Goal: Use online tool/utility: Use online tool/utility

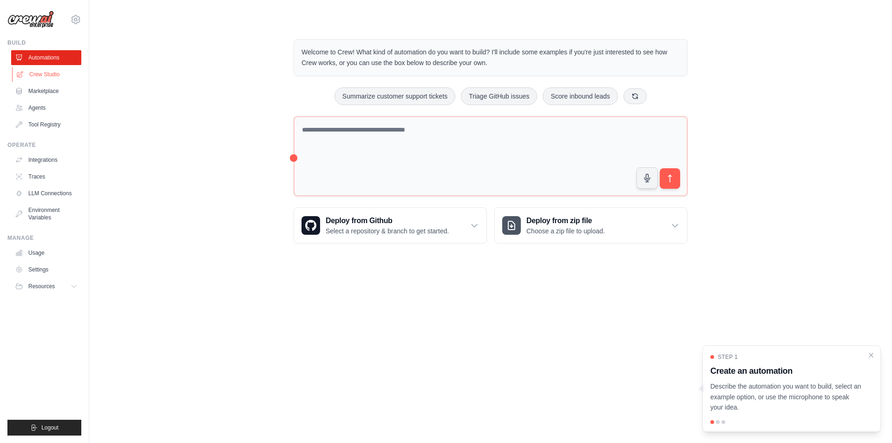
click at [53, 77] on link "Crew Studio" at bounding box center [47, 74] width 70 height 15
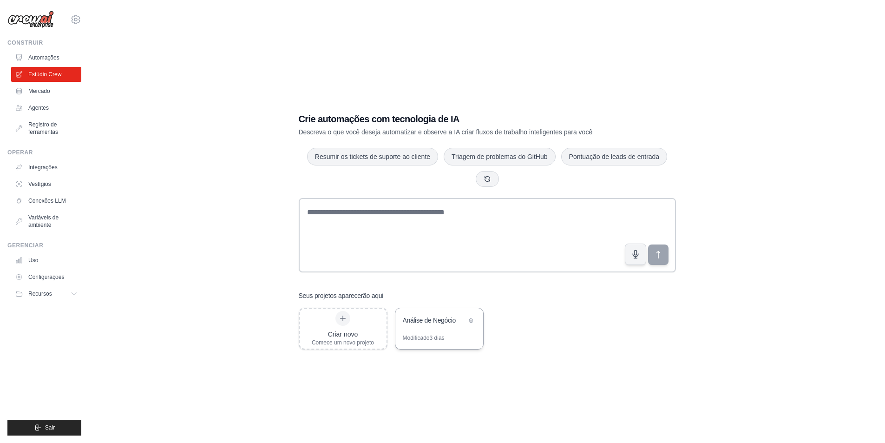
click at [425, 319] on font "Análise de Negócio" at bounding box center [429, 319] width 53 height 7
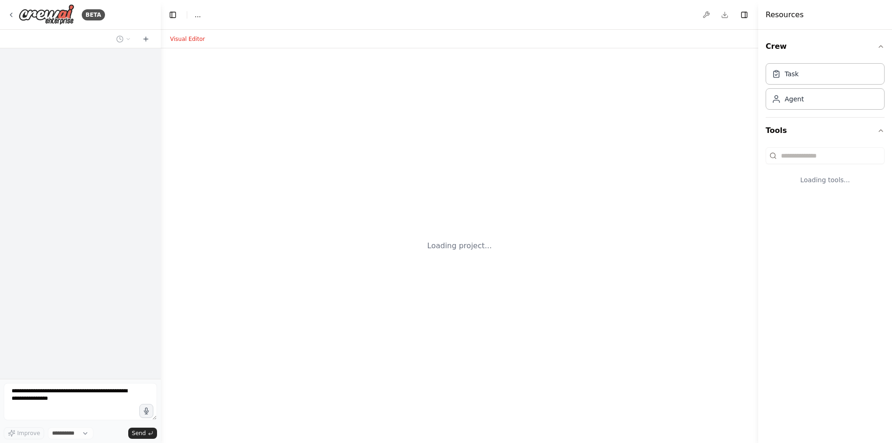
select select "****"
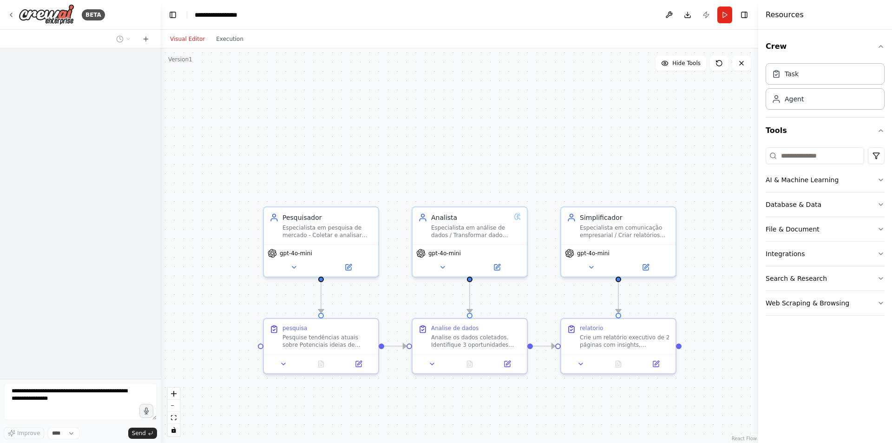
scroll to position [159, 0]
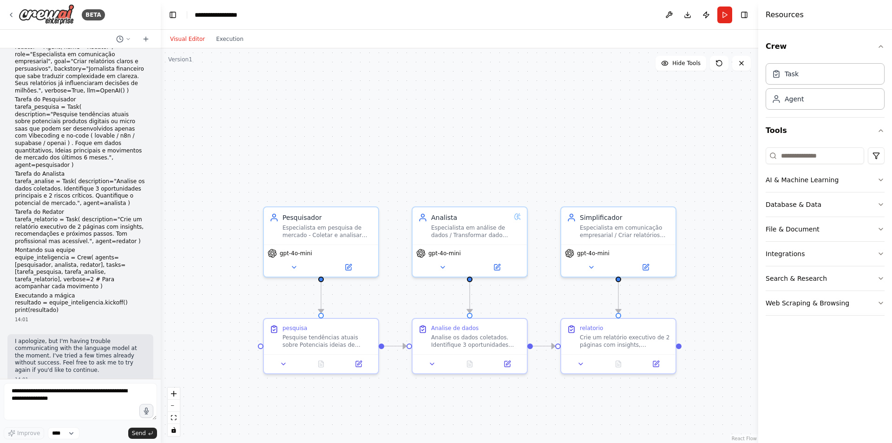
drag, startPoint x: 488, startPoint y: 161, endPoint x: 487, endPoint y: 102, distance: 59.0
click at [487, 102] on div ".deletable-edge-delete-btn { width: 20px; height: 20px; border: 0px solid #ffff…" at bounding box center [459, 245] width 597 height 394
drag, startPoint x: 510, startPoint y: 178, endPoint x: 482, endPoint y: 117, distance: 67.3
click at [482, 117] on div ".deletable-edge-delete-btn { width: 20px; height: 20px; border: 0px solid #ffff…" at bounding box center [459, 245] width 597 height 394
drag, startPoint x: 715, startPoint y: 286, endPoint x: 708, endPoint y: 240, distance: 46.0
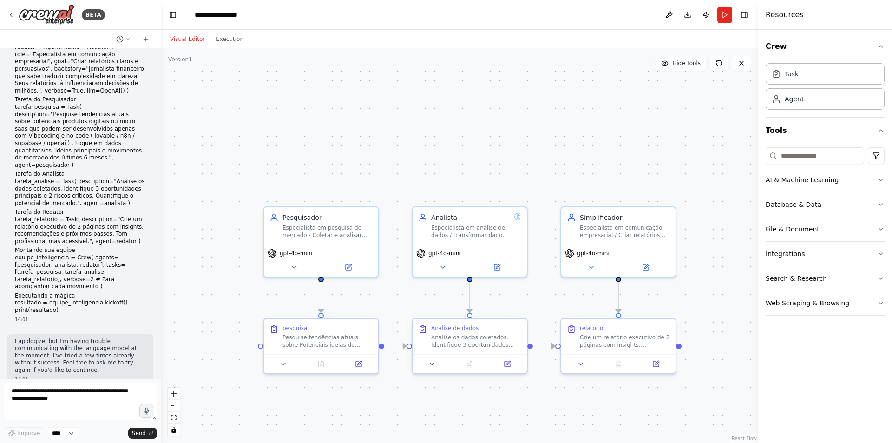
click at [708, 240] on div ".deletable-edge-delete-btn { width: 20px; height: 20px; border: 0px solid #ffff…" at bounding box center [459, 245] width 597 height 394
click at [587, 109] on div ".deletable-edge-delete-btn { width: 20px; height: 20px; border: 0px solid #ffff…" at bounding box center [459, 245] width 597 height 394
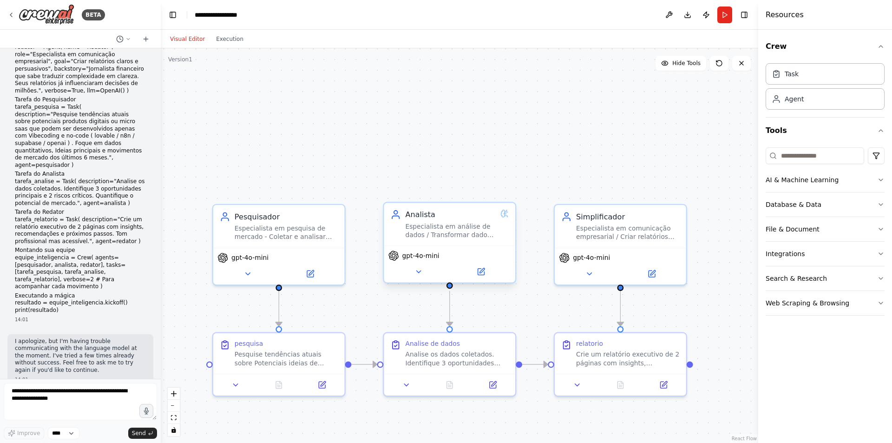
click at [507, 218] on div "Analista Especialista em análise de dados / Transformar dados brutos em insight…" at bounding box center [449, 224] width 118 height 30
click at [478, 274] on icon at bounding box center [480, 271] width 7 height 7
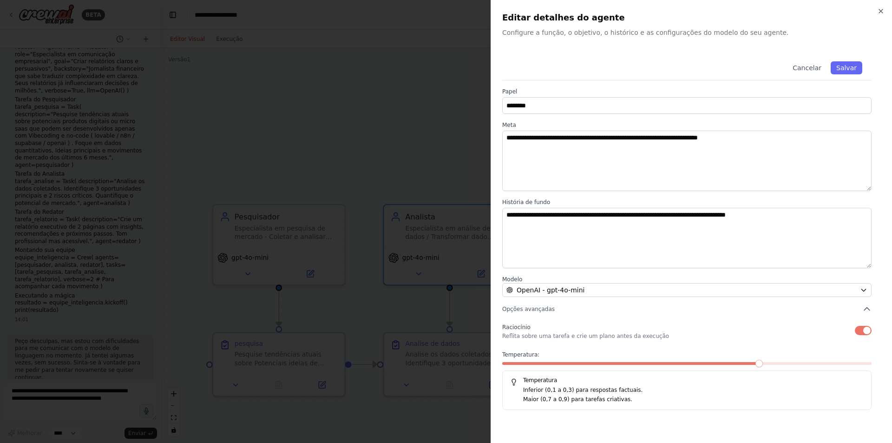
click at [359, 137] on div at bounding box center [446, 221] width 892 height 443
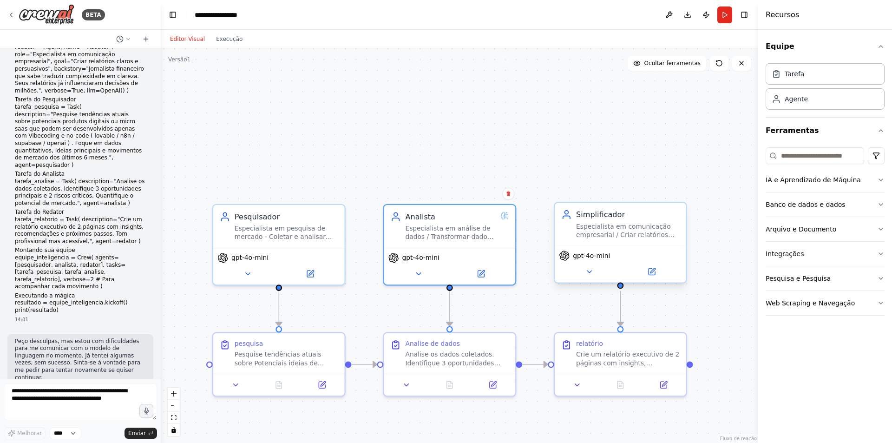
click at [644, 242] on div "Simplificador Especialista em comunicação empresarial / Criar relatórios claros…" at bounding box center [619, 223] width 131 height 43
click at [652, 275] on icon at bounding box center [651, 271] width 8 height 8
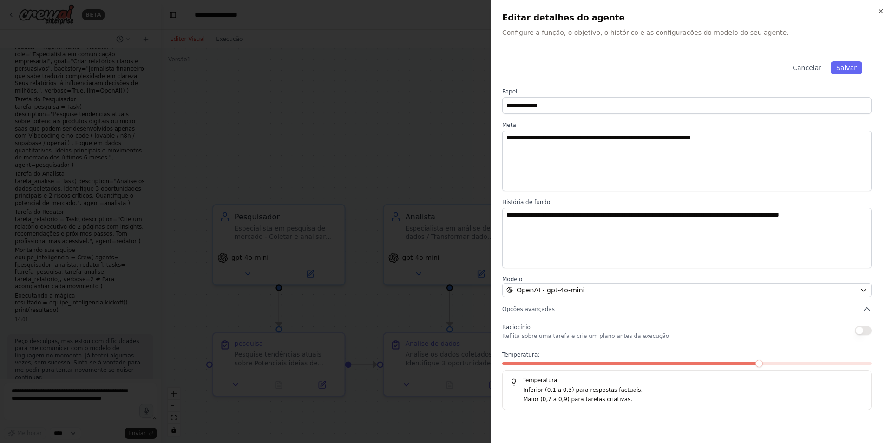
click at [858, 331] on button "button" at bounding box center [862, 330] width 17 height 9
click at [842, 64] on font "Salvar" at bounding box center [846, 67] width 20 height 7
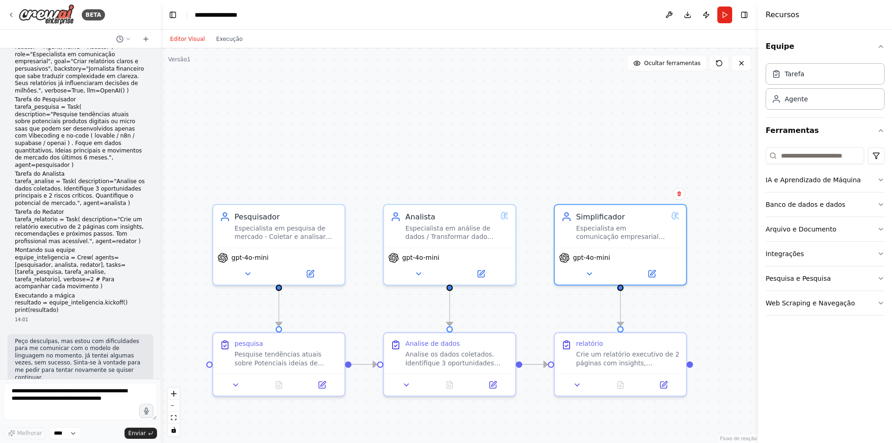
click at [584, 85] on div ".deletable-edge-delete-btn { width: 20px; height: 20px; border: 0px solid #ffff…" at bounding box center [459, 245] width 597 height 394
click at [721, 18] on button "Correr" at bounding box center [724, 15] width 15 height 17
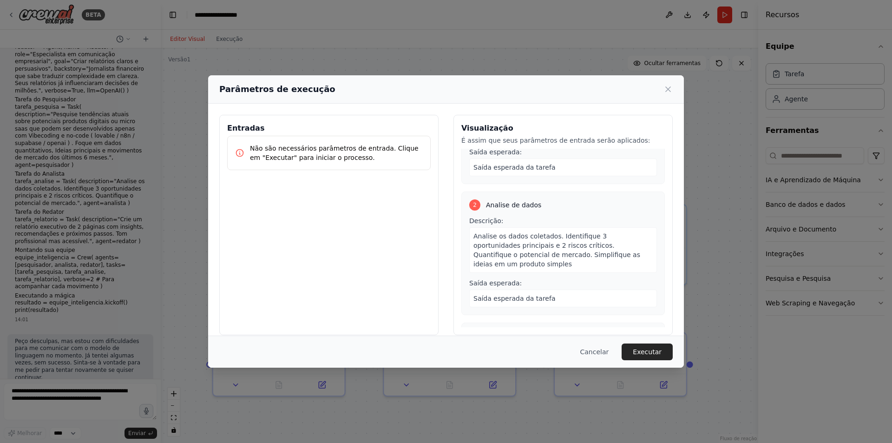
scroll to position [46, 0]
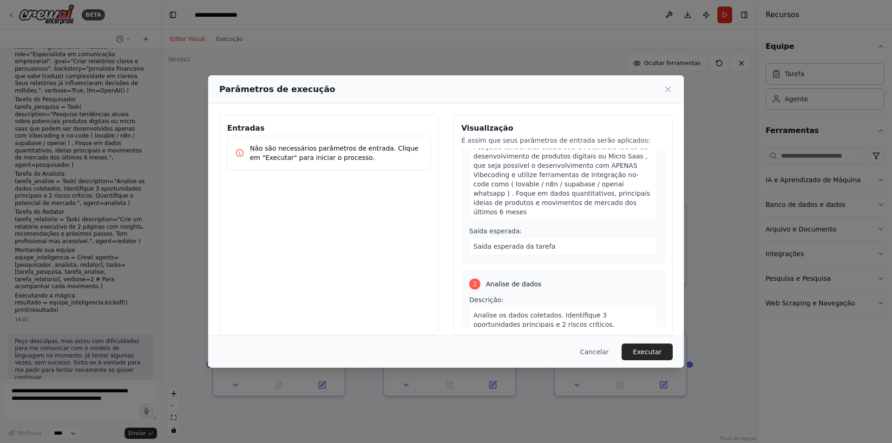
click at [566, 240] on div "Saída esperada da tarefa" at bounding box center [563, 246] width 188 height 18
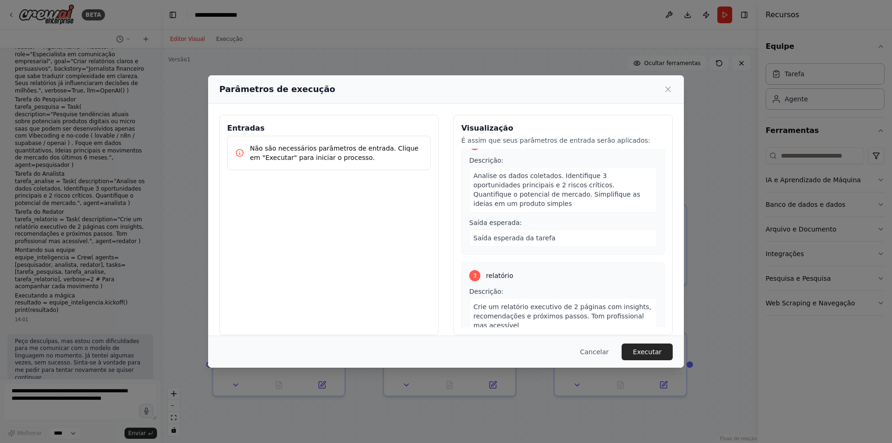
scroll to position [216, 0]
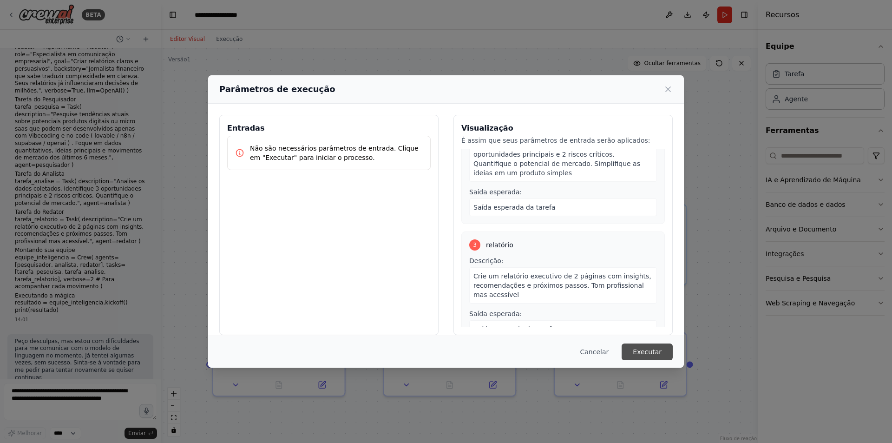
click at [660, 348] on font "Executar" at bounding box center [646, 351] width 29 height 7
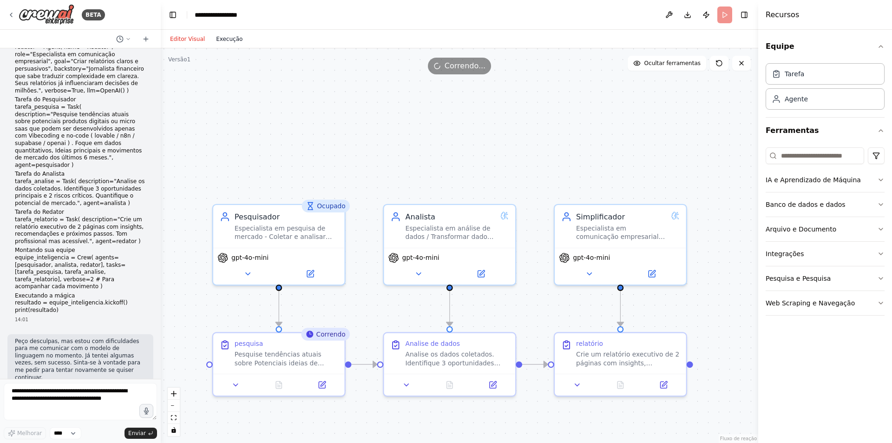
click at [235, 37] on font "Execução" at bounding box center [229, 39] width 26 height 7
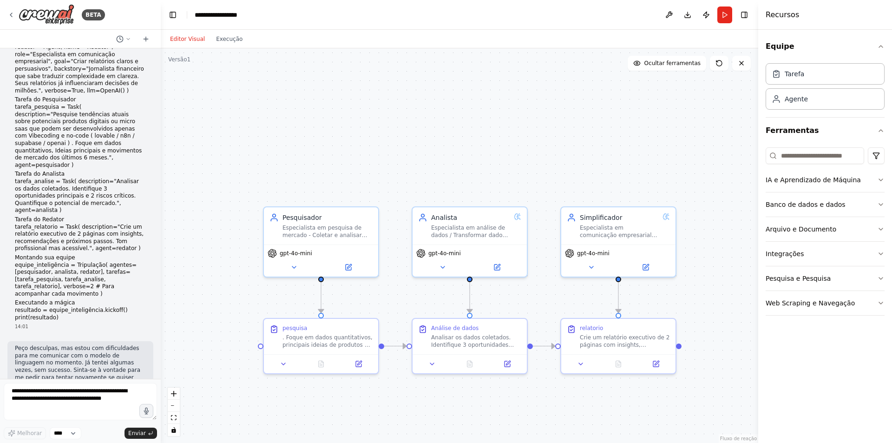
click at [226, 45] on div "Editor Visual Execução" at bounding box center [206, 39] width 84 height 19
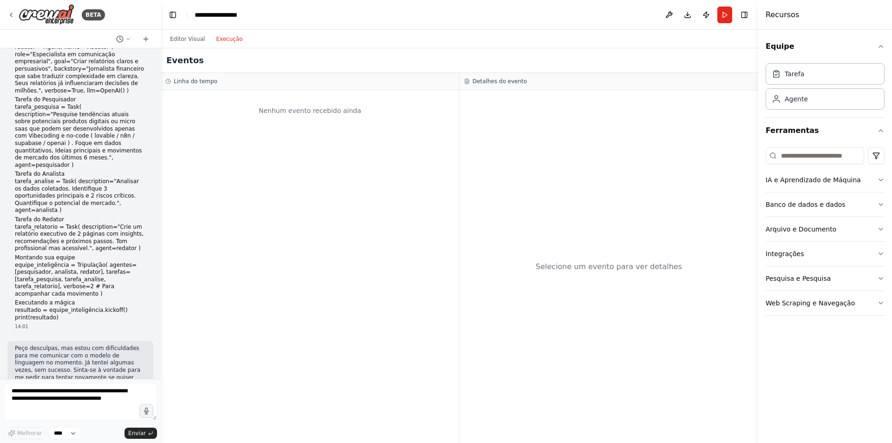
click at [228, 41] on font "Execução" at bounding box center [229, 39] width 26 height 7
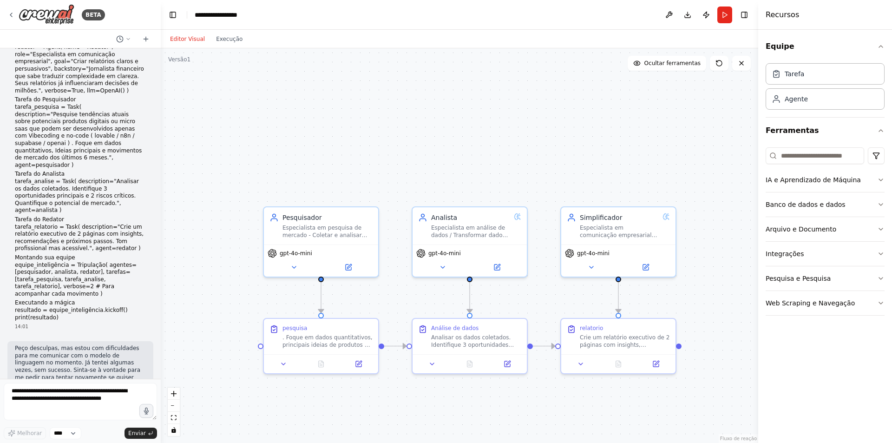
click at [201, 42] on font "Editor Visual" at bounding box center [187, 39] width 35 height 7
click at [727, 22] on button "Correr" at bounding box center [724, 15] width 15 height 17
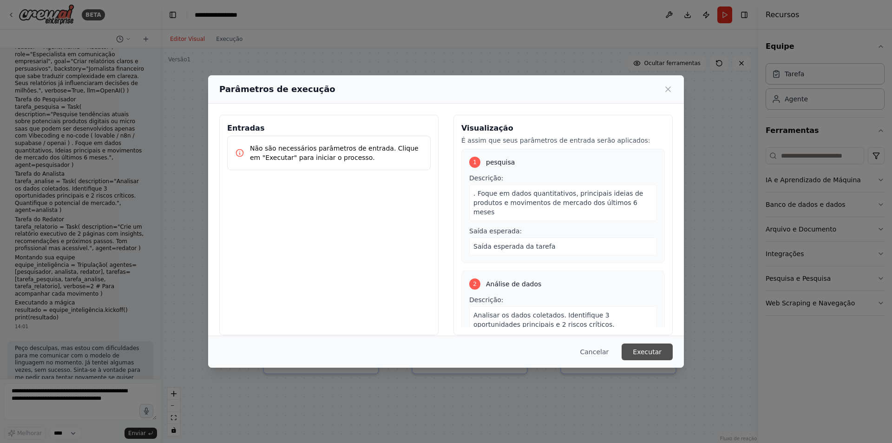
click at [650, 354] on font "Executar" at bounding box center [646, 351] width 29 height 7
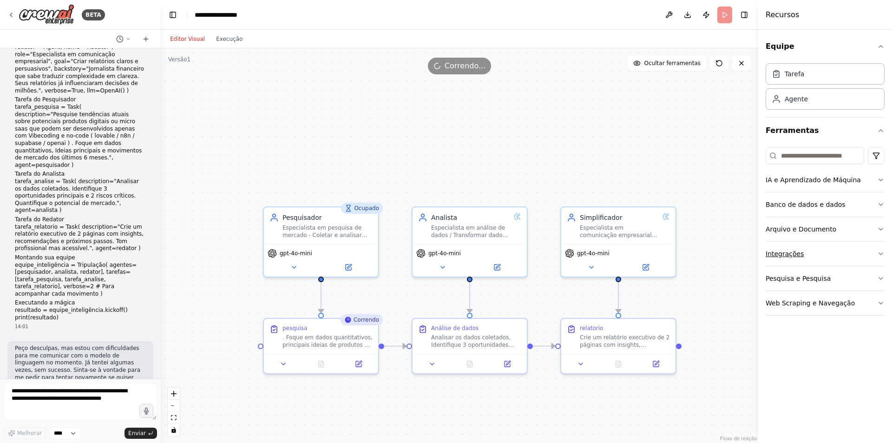
click at [821, 255] on button "Integrações" at bounding box center [824, 253] width 119 height 24
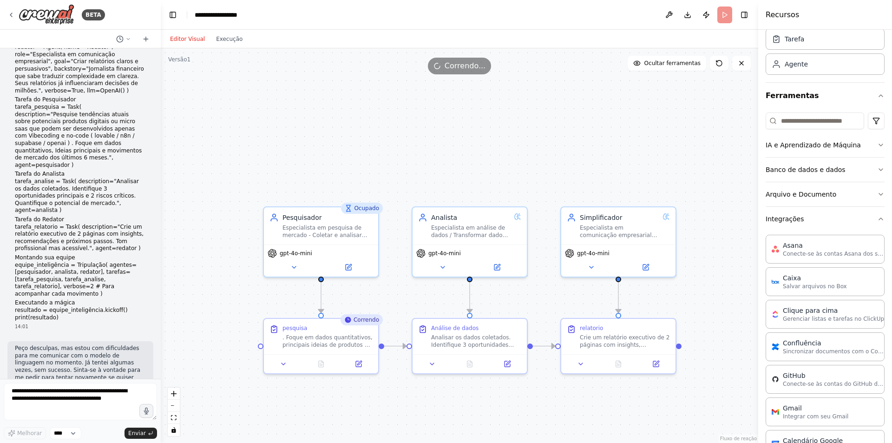
scroll to position [34, 0]
click at [877, 220] on icon "button" at bounding box center [880, 218] width 7 height 7
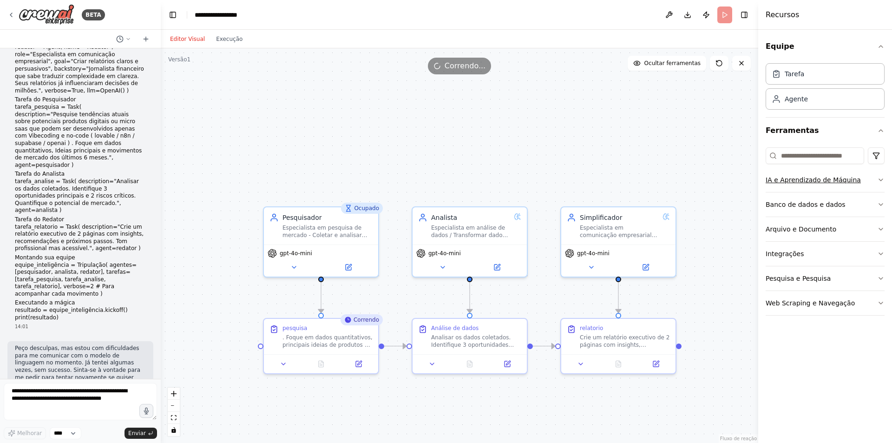
click at [874, 182] on button "IA e Aprendizado de Máquina" at bounding box center [824, 180] width 119 height 24
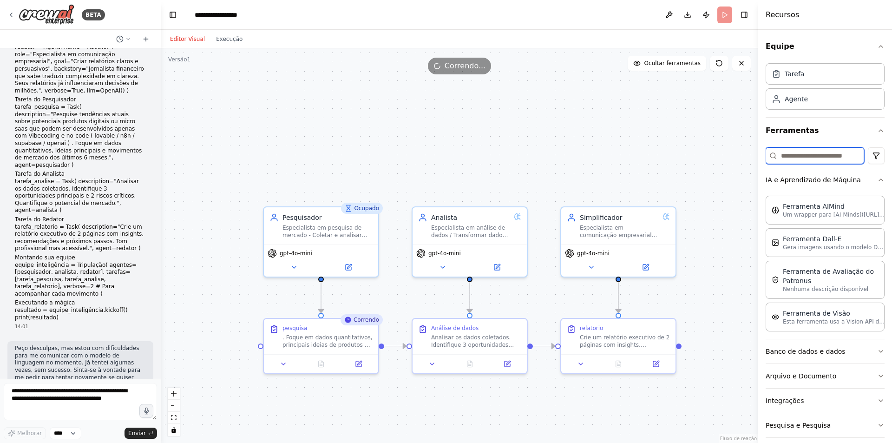
click at [840, 162] on input at bounding box center [814, 155] width 98 height 17
type input "**"
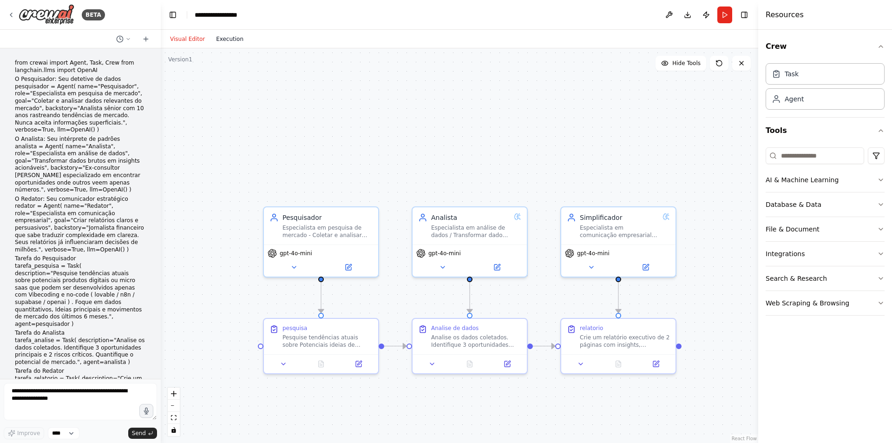
click at [236, 39] on button "Execution" at bounding box center [229, 38] width 39 height 11
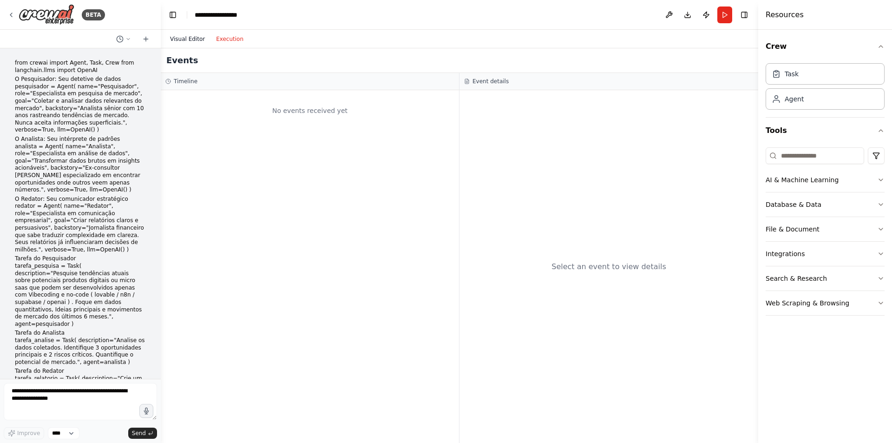
click at [172, 42] on button "Visual Editor" at bounding box center [187, 38] width 46 height 11
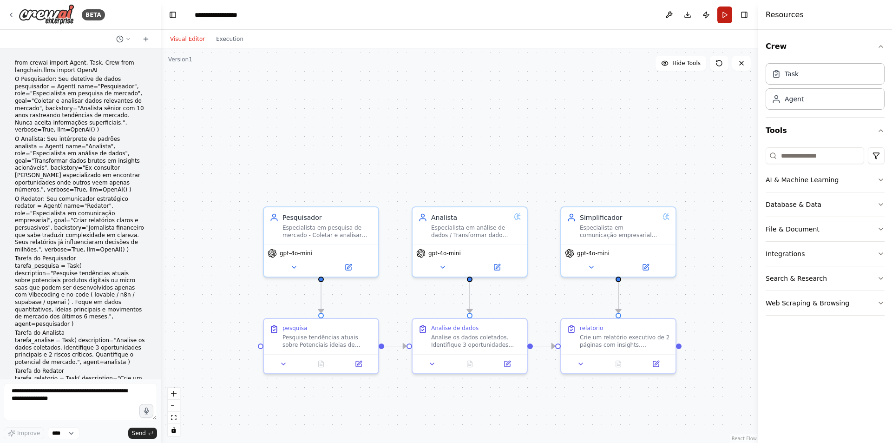
click at [730, 13] on button "Run" at bounding box center [724, 15] width 15 height 17
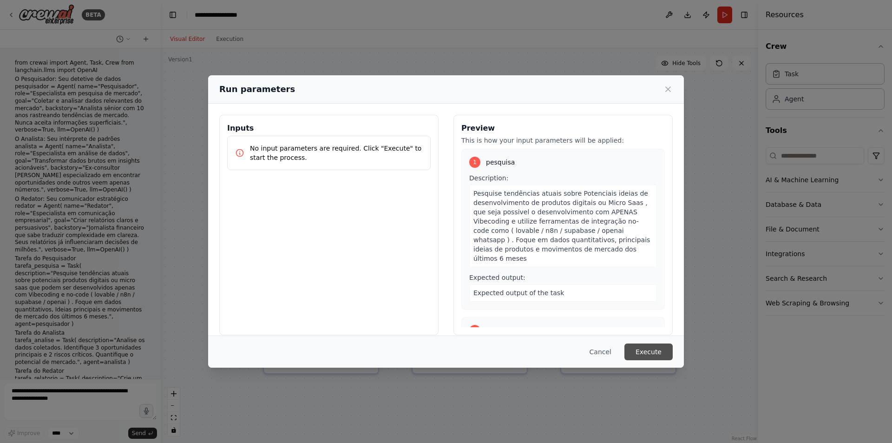
click at [643, 358] on button "Execute" at bounding box center [648, 351] width 48 height 17
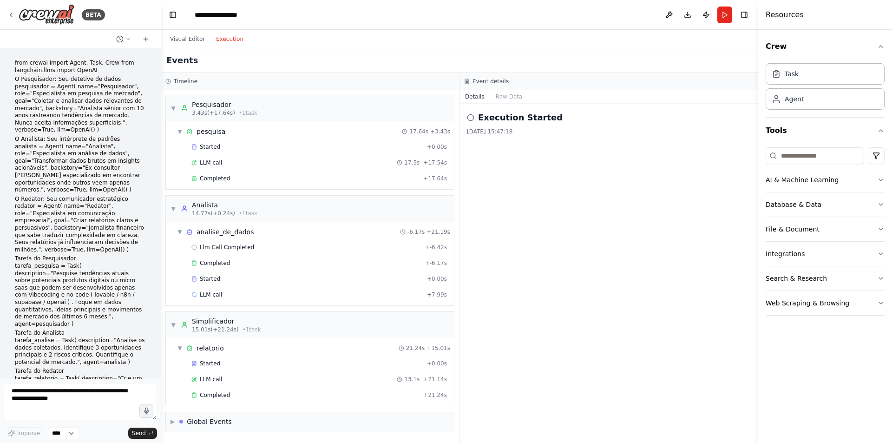
click at [234, 43] on button "Execution" at bounding box center [229, 38] width 39 height 11
click at [226, 397] on span "Completed" at bounding box center [215, 394] width 30 height 7
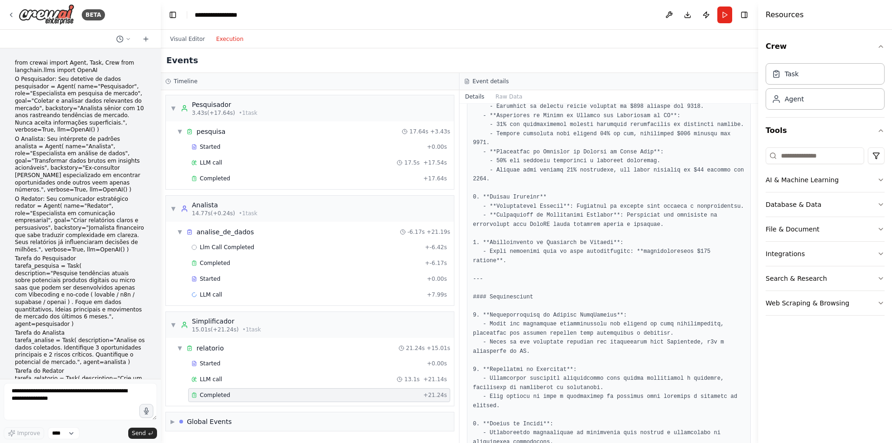
scroll to position [139, 0]
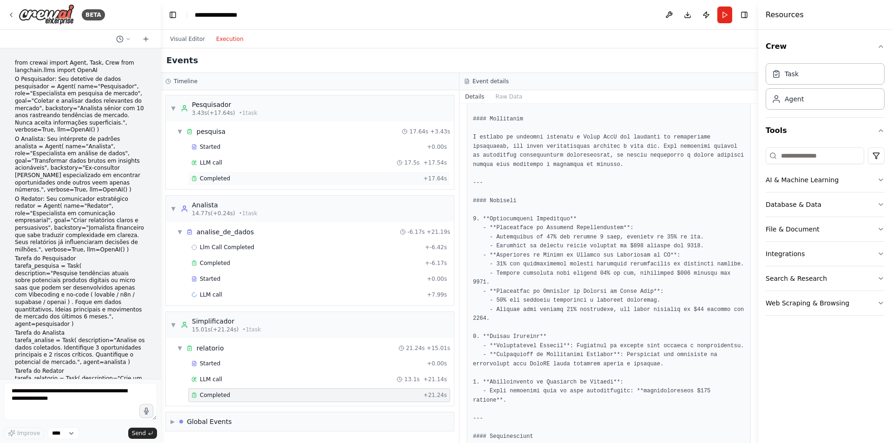
click at [241, 180] on div "Completed" at bounding box center [305, 178] width 228 height 7
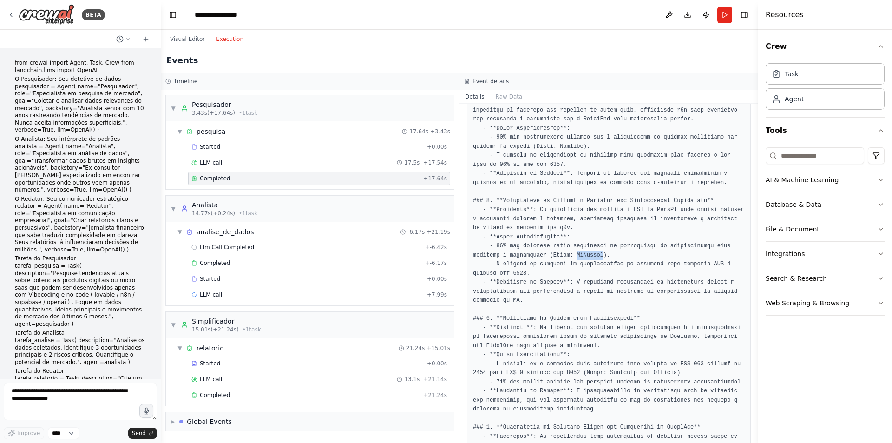
drag, startPoint x: 541, startPoint y: 255, endPoint x: 564, endPoint y: 257, distance: 23.3
click at [564, 257] on pre at bounding box center [609, 386] width 272 height 724
copy pre "McKinsey"
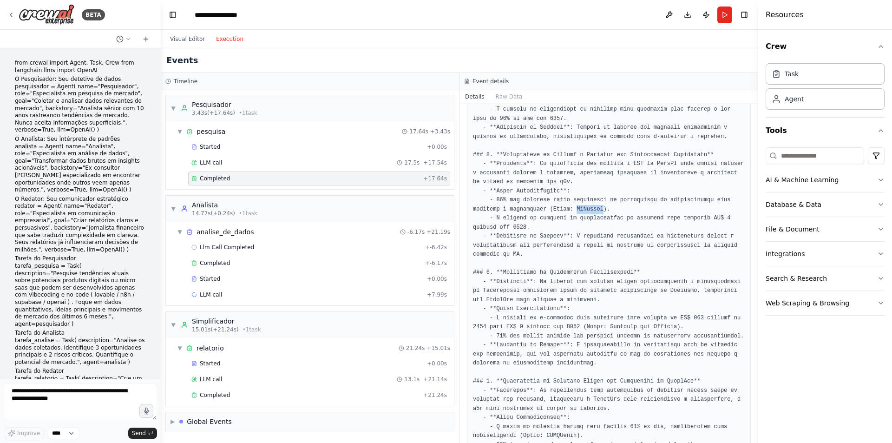
scroll to position [186, 0]
drag, startPoint x: 502, startPoint y: 273, endPoint x: 614, endPoint y: 267, distance: 111.6
click at [611, 267] on pre at bounding box center [609, 340] width 272 height 724
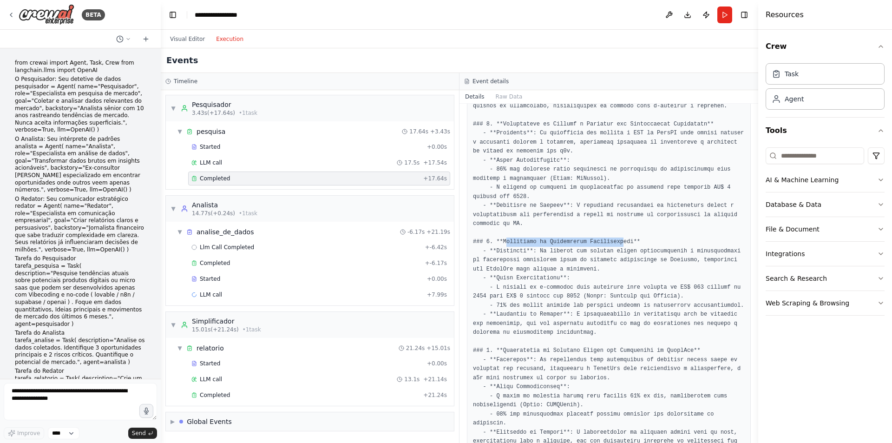
scroll to position [232, 0]
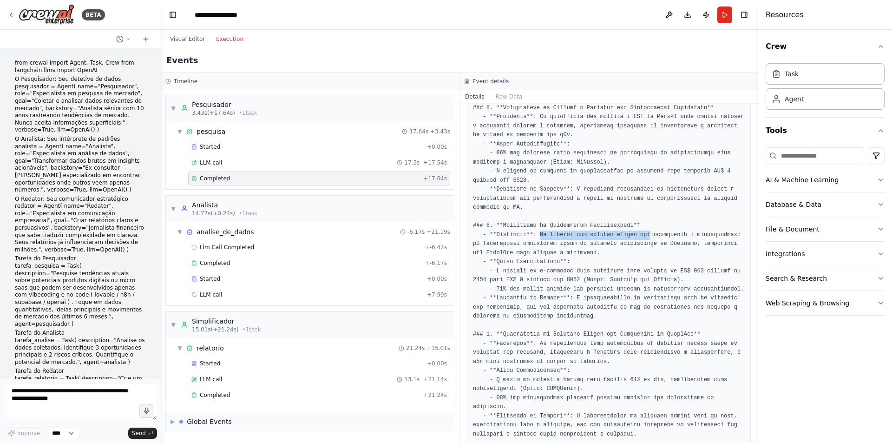
drag, startPoint x: 534, startPoint y: 237, endPoint x: 636, endPoint y: 237, distance: 102.6
click at [636, 237] on pre at bounding box center [609, 293] width 272 height 724
drag, startPoint x: 475, startPoint y: 243, endPoint x: 574, endPoint y: 242, distance: 99.4
click at [574, 242] on pre at bounding box center [609, 293] width 272 height 724
click at [584, 243] on pre at bounding box center [609, 293] width 272 height 724
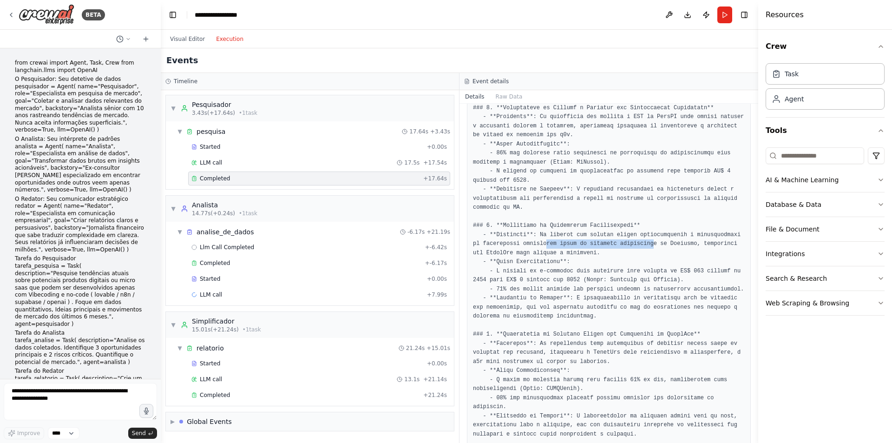
drag, startPoint x: 530, startPoint y: 239, endPoint x: 629, endPoint y: 239, distance: 98.9
click at [629, 239] on pre at bounding box center [609, 293] width 272 height 724
click at [628, 245] on pre at bounding box center [609, 293] width 272 height 724
drag, startPoint x: 609, startPoint y: 243, endPoint x: 661, endPoint y: 243, distance: 52.0
click at [661, 243] on pre at bounding box center [609, 293] width 272 height 724
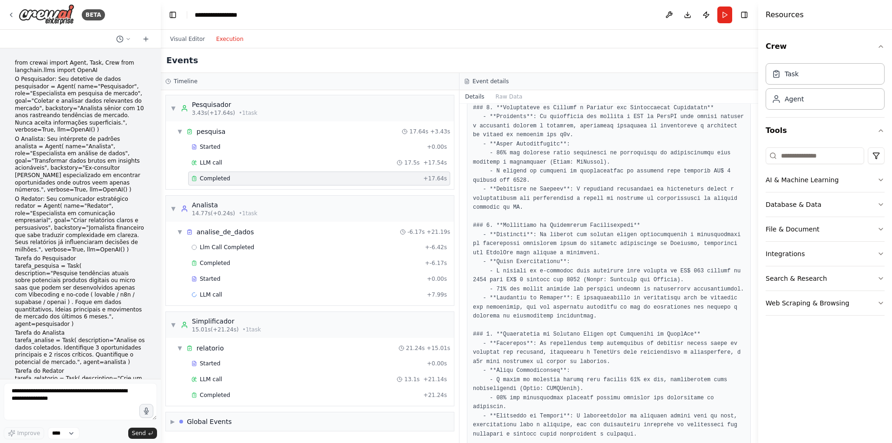
click at [661, 249] on pre at bounding box center [609, 293] width 272 height 724
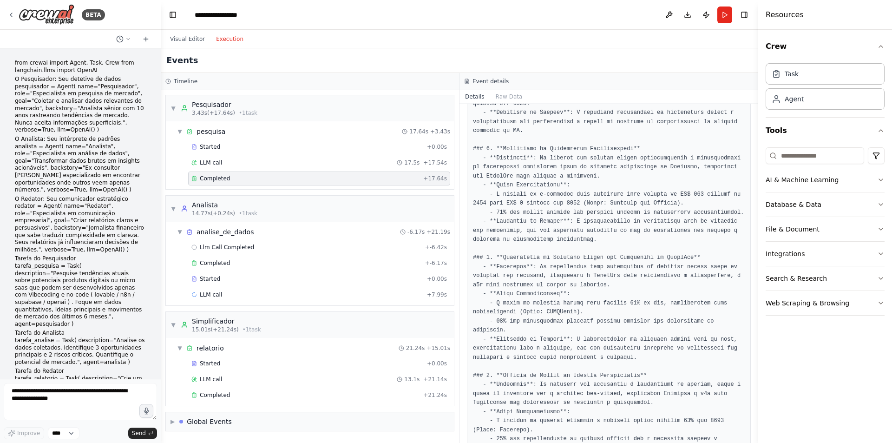
scroll to position [325, 0]
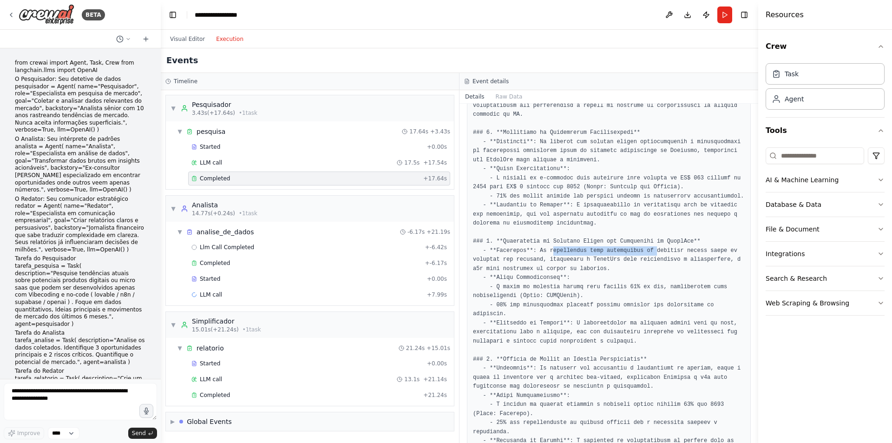
drag, startPoint x: 547, startPoint y: 251, endPoint x: 640, endPoint y: 251, distance: 93.8
click at [640, 251] on pre at bounding box center [609, 200] width 272 height 724
click at [637, 261] on pre at bounding box center [609, 200] width 272 height 724
drag, startPoint x: 635, startPoint y: 248, endPoint x: 707, endPoint y: 245, distance: 72.1
click at [707, 245] on pre at bounding box center [609, 200] width 272 height 724
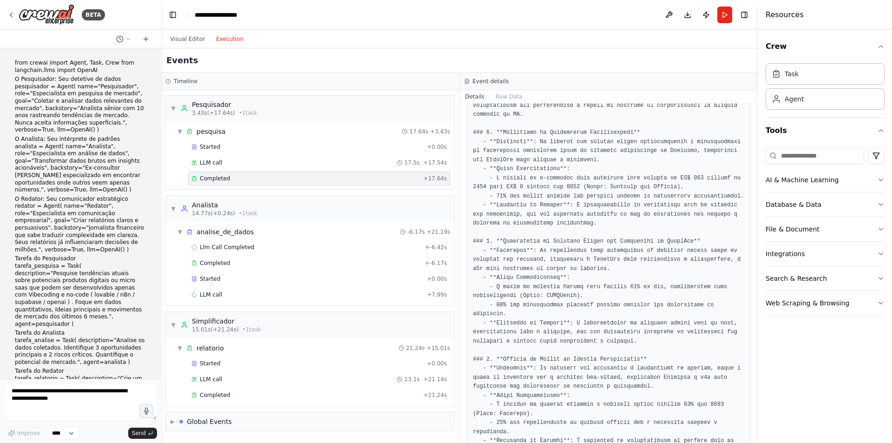
drag, startPoint x: 703, startPoint y: 254, endPoint x: 678, endPoint y: 255, distance: 25.5
click at [703, 255] on pre at bounding box center [609, 200] width 272 height 724
click at [493, 254] on pre at bounding box center [609, 200] width 272 height 724
drag, startPoint x: 493, startPoint y: 255, endPoint x: 555, endPoint y: 254, distance: 61.8
click at [554, 254] on pre at bounding box center [609, 200] width 272 height 724
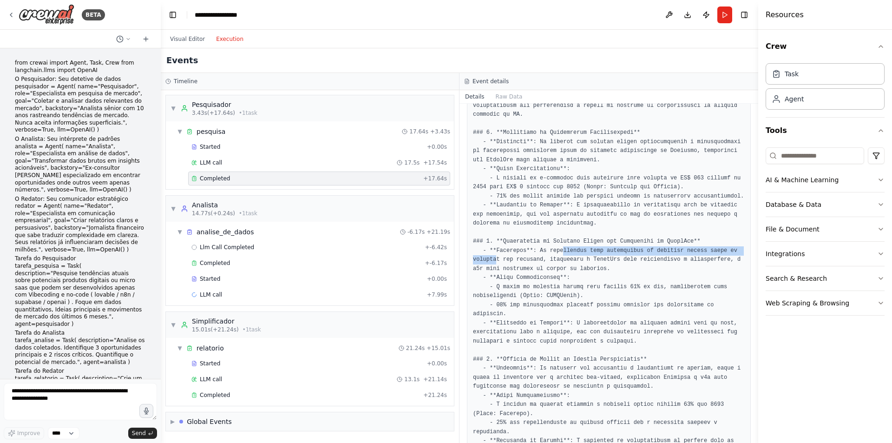
click at [559, 254] on pre at bounding box center [609, 200] width 272 height 724
drag, startPoint x: 544, startPoint y: 261, endPoint x: 632, endPoint y: 260, distance: 87.8
click at [632, 260] on pre at bounding box center [609, 200] width 272 height 724
click at [632, 263] on pre at bounding box center [609, 200] width 272 height 724
drag, startPoint x: 481, startPoint y: 270, endPoint x: 626, endPoint y: 272, distance: 144.9
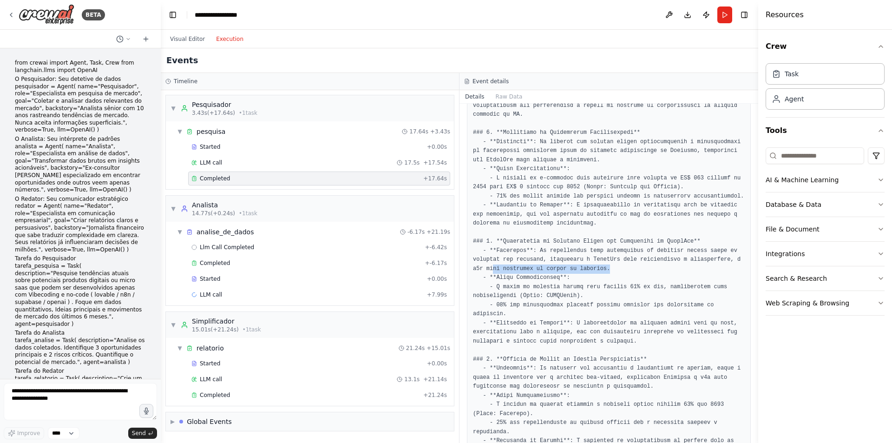
click at [589, 270] on pre at bounding box center [609, 200] width 272 height 724
click at [626, 272] on pre at bounding box center [609, 200] width 272 height 724
drag, startPoint x: 493, startPoint y: 278, endPoint x: 593, endPoint y: 278, distance: 99.8
click at [593, 278] on pre at bounding box center [609, 200] width 272 height 724
click at [619, 272] on pre at bounding box center [609, 200] width 272 height 724
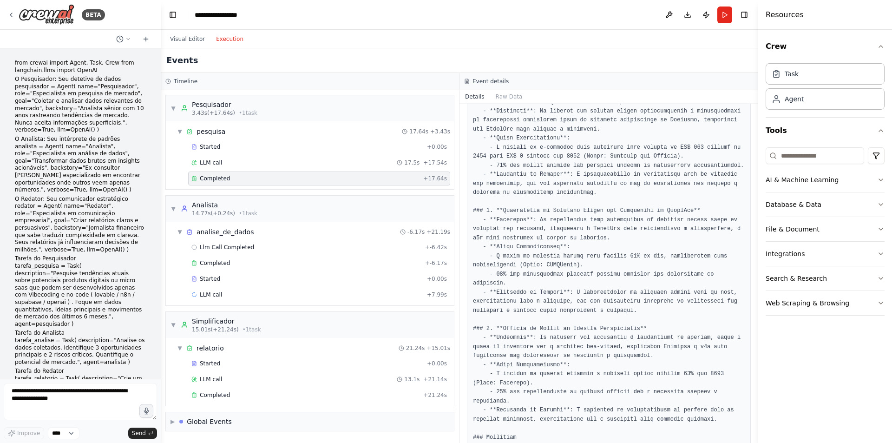
scroll to position [371, 0]
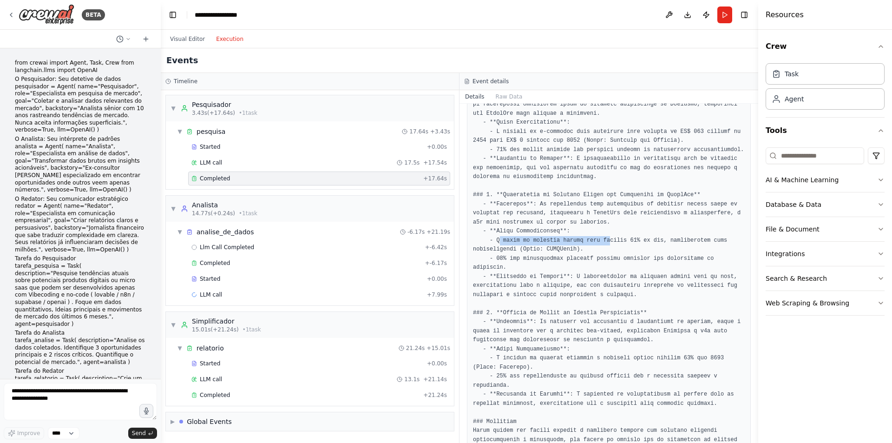
drag, startPoint x: 497, startPoint y: 241, endPoint x: 606, endPoint y: 234, distance: 109.8
click at [599, 236] on pre at bounding box center [609, 154] width 272 height 724
click at [634, 234] on pre at bounding box center [609, 154] width 272 height 724
drag, startPoint x: 564, startPoint y: 241, endPoint x: 653, endPoint y: 241, distance: 88.7
click at [653, 241] on pre at bounding box center [609, 154] width 272 height 724
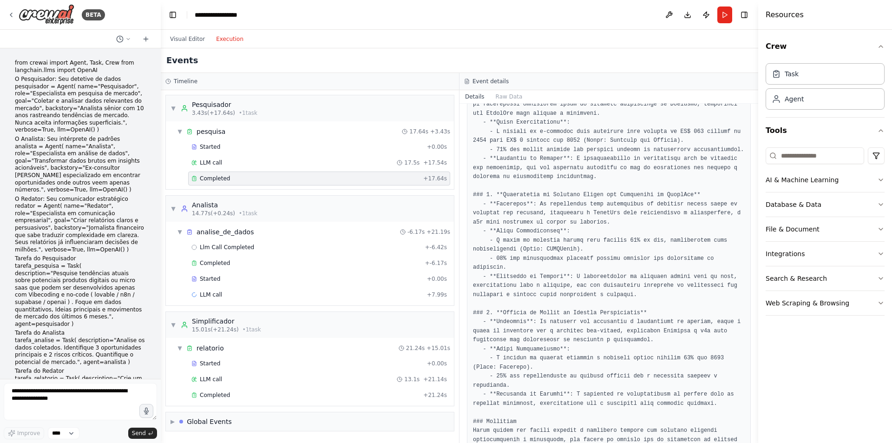
click at [658, 241] on pre at bounding box center [609, 154] width 272 height 724
click at [609, 249] on pre at bounding box center [609, 154] width 272 height 724
drag, startPoint x: 494, startPoint y: 260, endPoint x: 622, endPoint y: 259, distance: 128.6
click at [622, 259] on pre at bounding box center [609, 154] width 272 height 724
click at [639, 240] on pre at bounding box center [609, 154] width 272 height 724
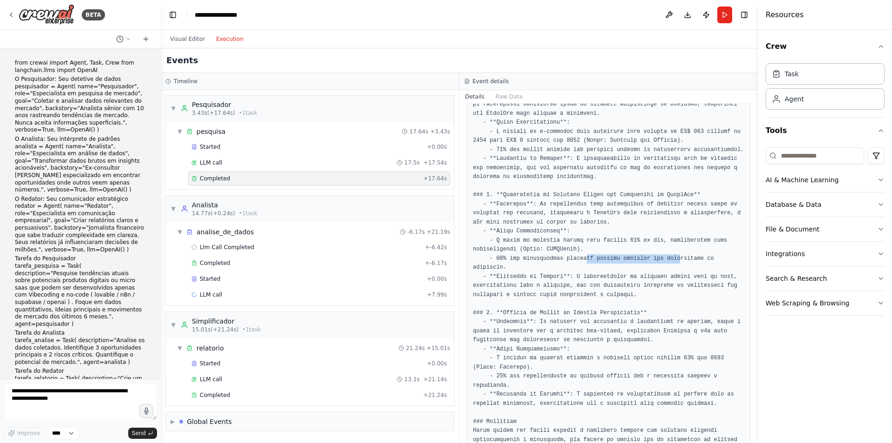
drag, startPoint x: 576, startPoint y: 255, endPoint x: 663, endPoint y: 255, distance: 86.8
click at [663, 255] on pre at bounding box center [609, 154] width 272 height 724
click at [663, 240] on pre at bounding box center [609, 154] width 272 height 724
drag, startPoint x: 488, startPoint y: 267, endPoint x: 599, endPoint y: 267, distance: 111.0
click at [599, 267] on pre at bounding box center [609, 154] width 272 height 724
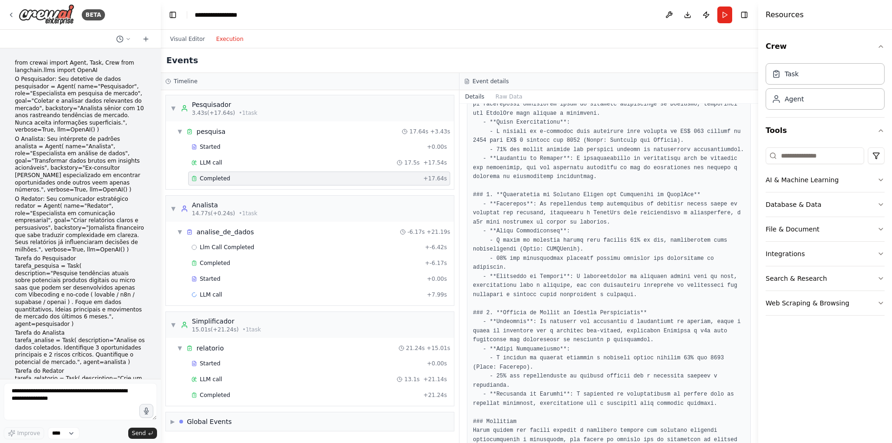
click at [610, 265] on pre at bounding box center [609, 154] width 272 height 724
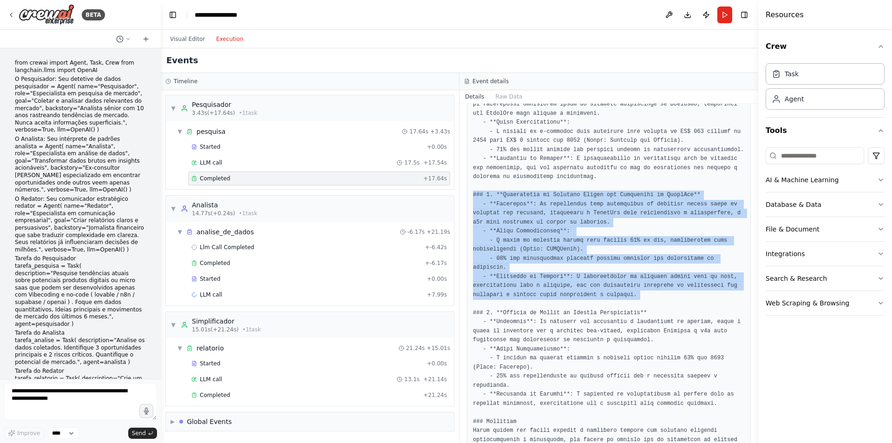
drag, startPoint x: 473, startPoint y: 194, endPoint x: 658, endPoint y: 292, distance: 209.8
click at [658, 292] on pre at bounding box center [609, 154] width 272 height 724
copy pre "### 4. **Marketplace de Serviços Locais com Integração em WhatsApp** - **Descri…"
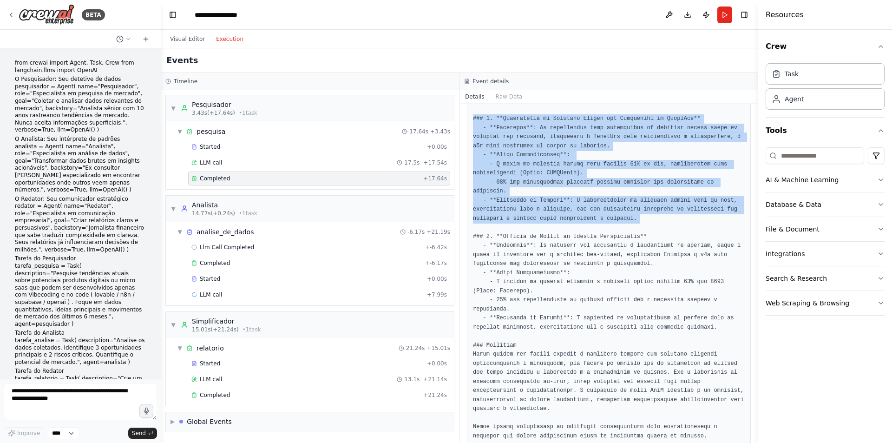
scroll to position [448, 0]
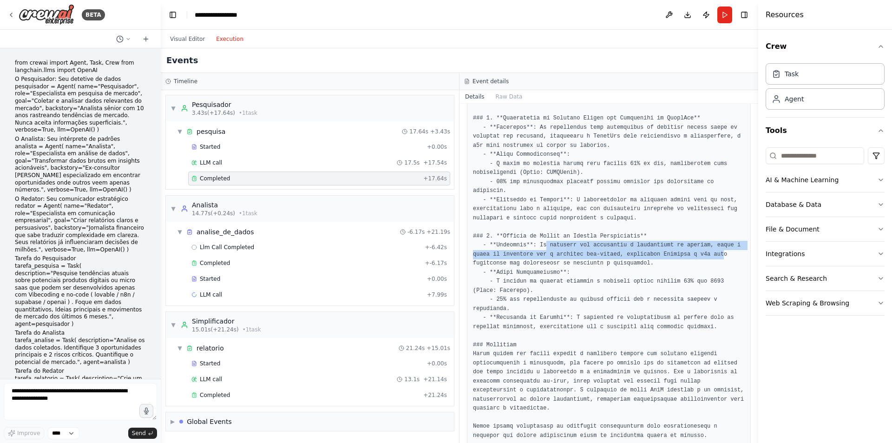
drag, startPoint x: 540, startPoint y: 237, endPoint x: 683, endPoint y: 242, distance: 143.1
click at [683, 242] on pre at bounding box center [609, 77] width 272 height 724
click at [664, 243] on pre at bounding box center [609, 77] width 272 height 724
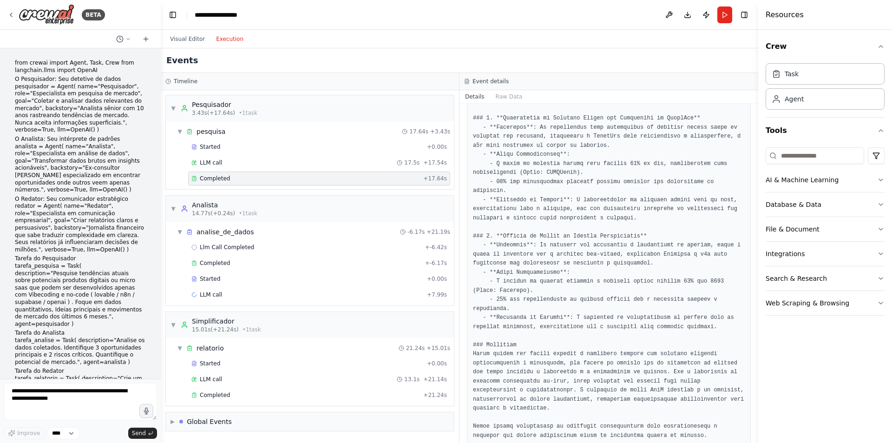
click at [636, 238] on pre at bounding box center [609, 77] width 272 height 724
drag, startPoint x: 514, startPoint y: 244, endPoint x: 531, endPoint y: 243, distance: 16.3
click at [531, 243] on pre at bounding box center [609, 77] width 272 height 724
click at [551, 246] on pre at bounding box center [609, 77] width 272 height 724
drag, startPoint x: 523, startPoint y: 245, endPoint x: 595, endPoint y: 245, distance: 72.4
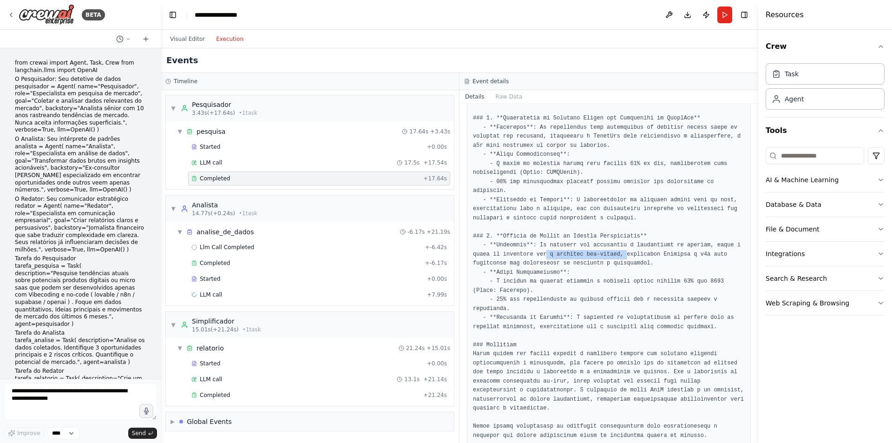
click at [595, 245] on pre at bounding box center [609, 77] width 272 height 724
click at [601, 246] on pre at bounding box center [609, 77] width 272 height 724
drag, startPoint x: 596, startPoint y: 246, endPoint x: 725, endPoint y: 246, distance: 129.1
click at [725, 246] on pre at bounding box center [609, 77] width 272 height 724
drag, startPoint x: 491, startPoint y: 275, endPoint x: 661, endPoint y: 275, distance: 170.0
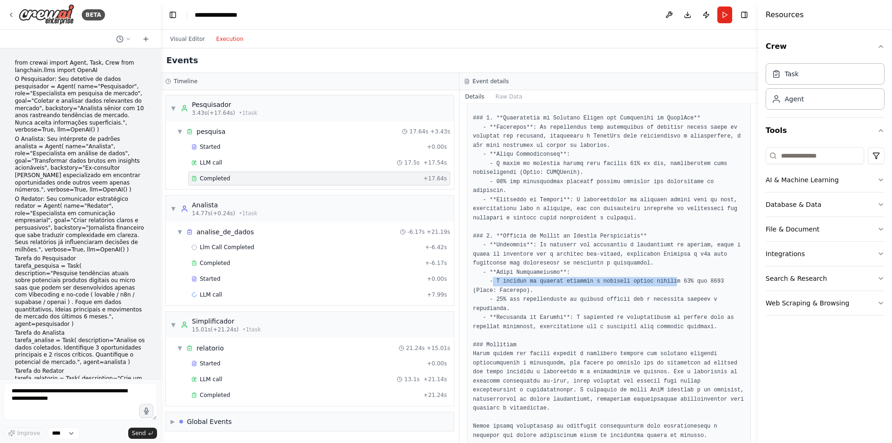
click at [661, 275] on pre at bounding box center [609, 77] width 272 height 724
click at [650, 282] on pre at bounding box center [609, 77] width 272 height 724
drag, startPoint x: 486, startPoint y: 291, endPoint x: 633, endPoint y: 291, distance: 147.2
click at [633, 291] on pre at bounding box center [609, 77] width 272 height 724
click at [618, 306] on pre at bounding box center [609, 77] width 272 height 724
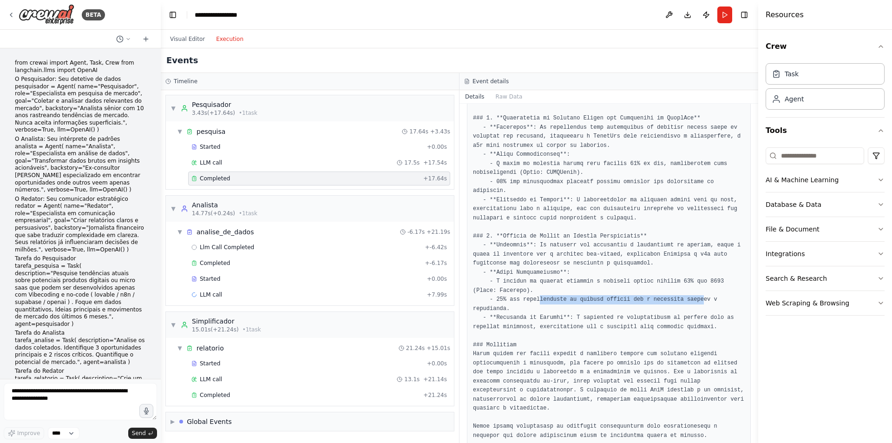
drag, startPoint x: 534, startPoint y: 292, endPoint x: 685, endPoint y: 292, distance: 150.9
click at [685, 292] on pre at bounding box center [609, 77] width 272 height 724
click at [637, 268] on pre at bounding box center [609, 77] width 272 height 724
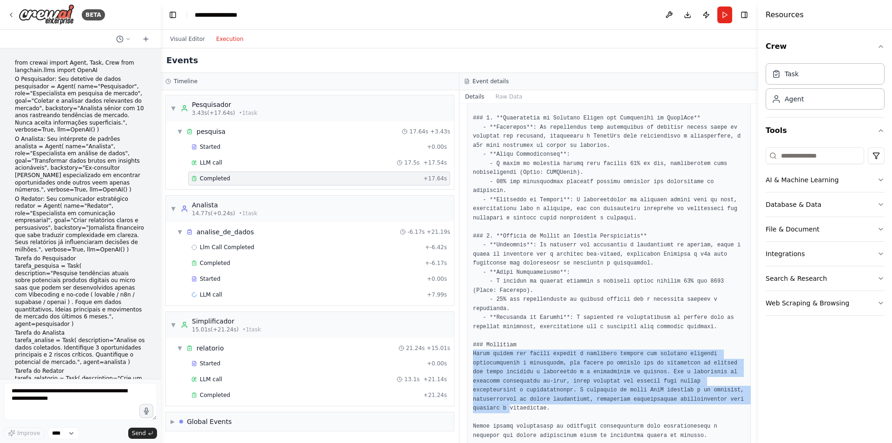
drag, startPoint x: 473, startPoint y: 334, endPoint x: 673, endPoint y: 331, distance: 200.6
click at [710, 380] on pre at bounding box center [609, 77] width 272 height 724
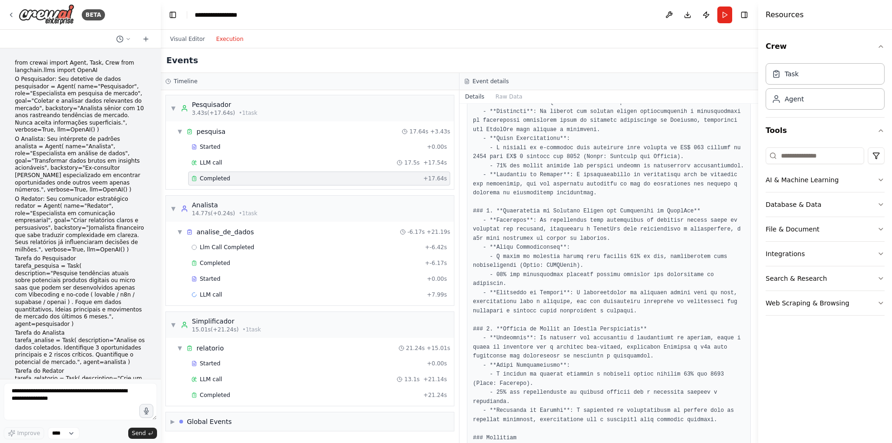
click at [630, 322] on pre at bounding box center [609, 170] width 272 height 724
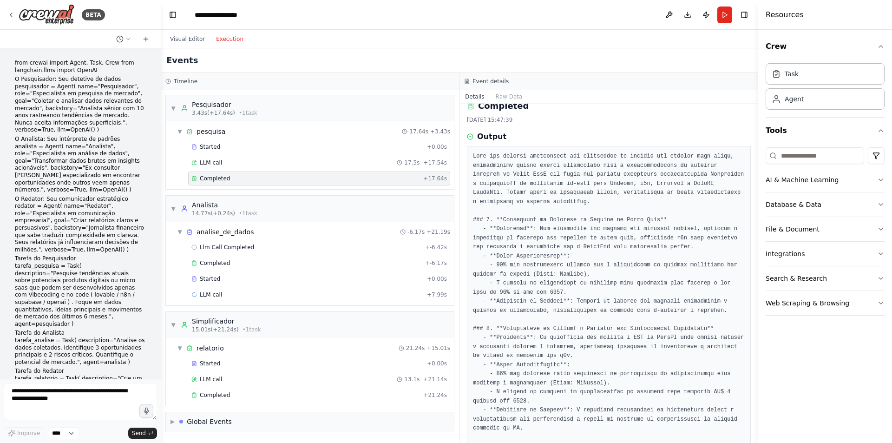
scroll to position [0, 0]
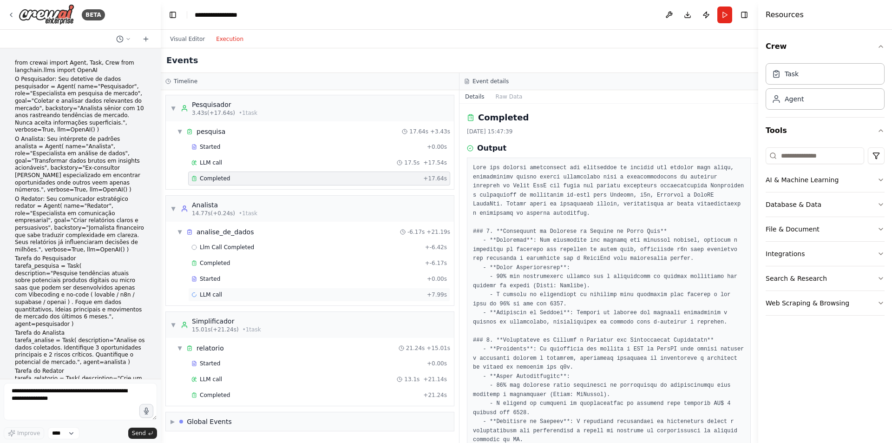
click at [219, 295] on span "LLM call" at bounding box center [211, 294] width 22 height 7
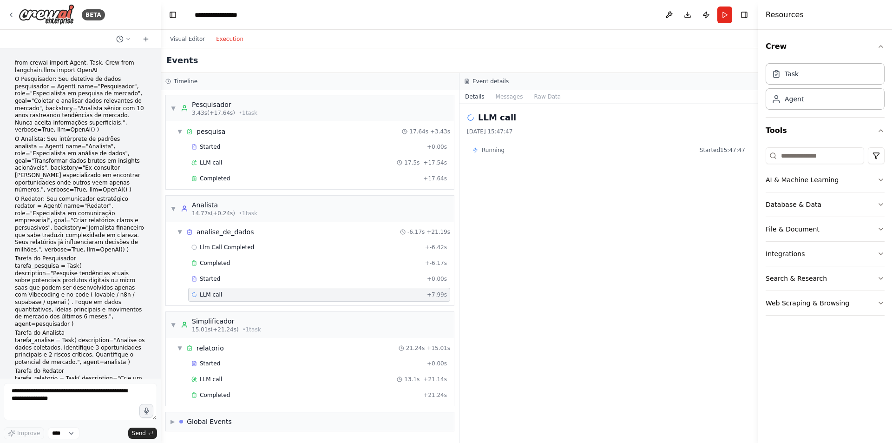
click at [222, 286] on div "Llm Call Completed + -6.42s Completed + -6.17s Started + 0.00s LLM call + 7.99s" at bounding box center [313, 271] width 280 height 63
click at [224, 283] on div "Started + 0.00s" at bounding box center [319, 279] width 262 height 14
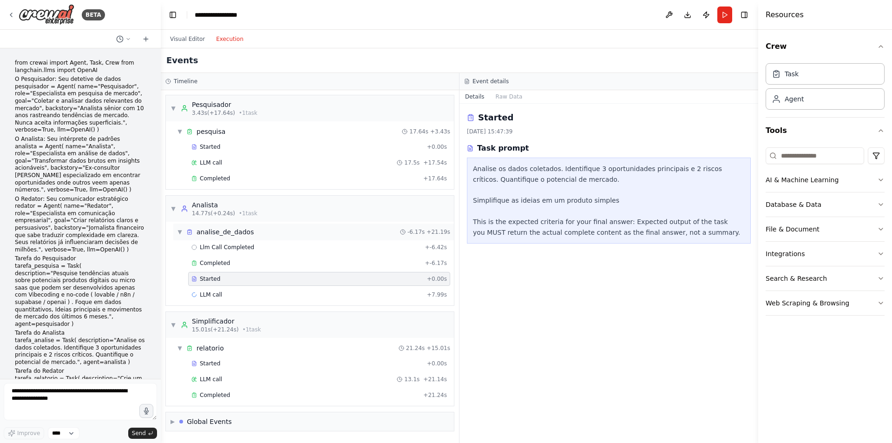
click at [249, 234] on div "▼ analise_de_dados -6.17s + 21.19s" at bounding box center [313, 231] width 280 height 17
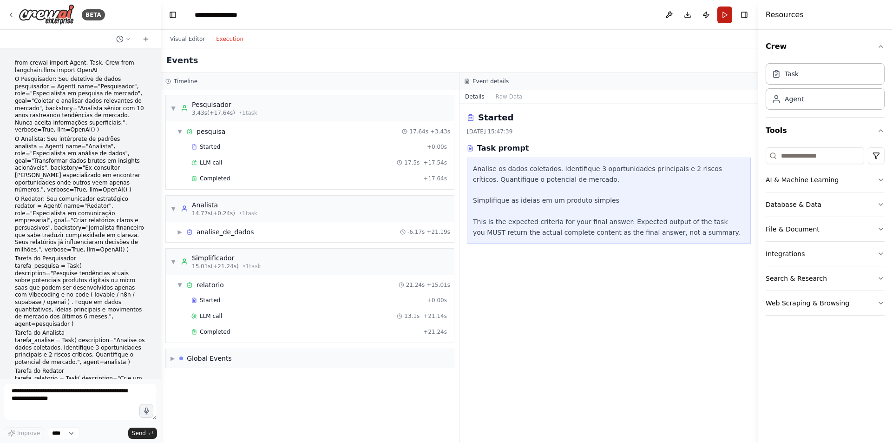
click at [727, 20] on button "Run" at bounding box center [724, 15] width 15 height 17
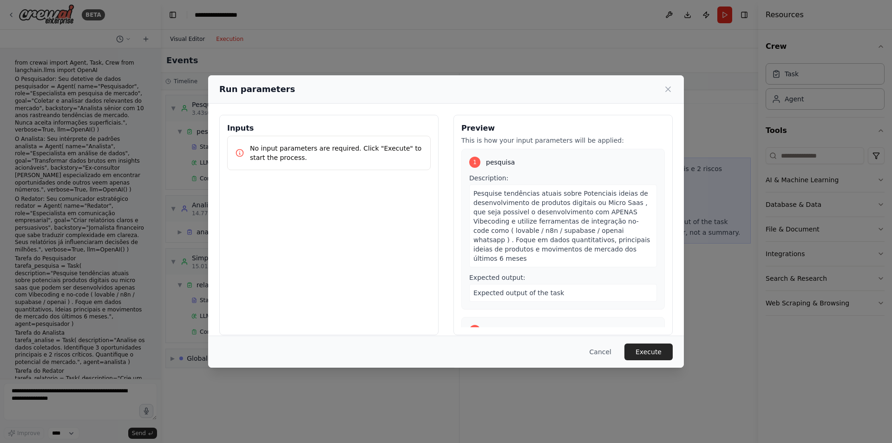
click at [184, 40] on div "Run parameters Inputs No input parameters are required. Click "Execute" to star…" at bounding box center [446, 221] width 892 height 443
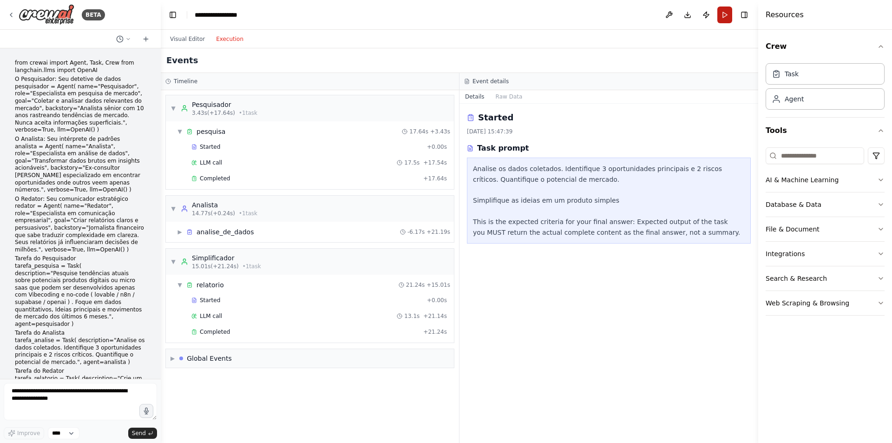
click at [729, 16] on button "Run" at bounding box center [724, 15] width 15 height 17
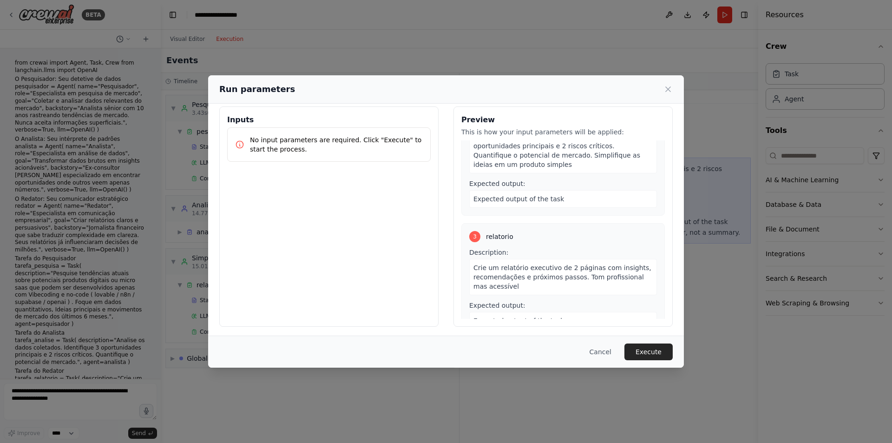
scroll to position [11, 0]
click at [654, 352] on button "Execute" at bounding box center [648, 351] width 48 height 17
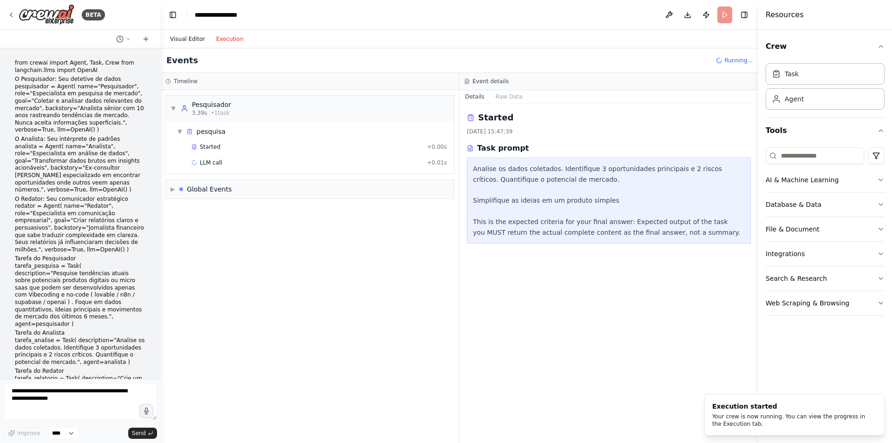
click at [193, 40] on button "Visual Editor" at bounding box center [187, 38] width 46 height 11
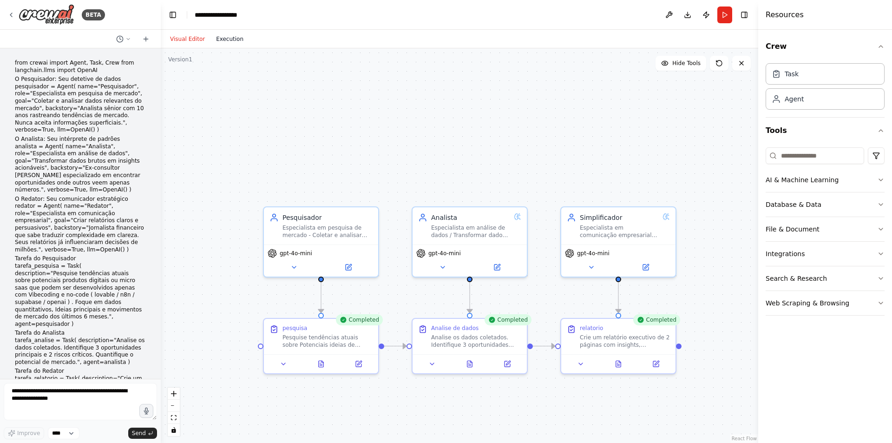
click at [226, 34] on button "Execution" at bounding box center [229, 38] width 39 height 11
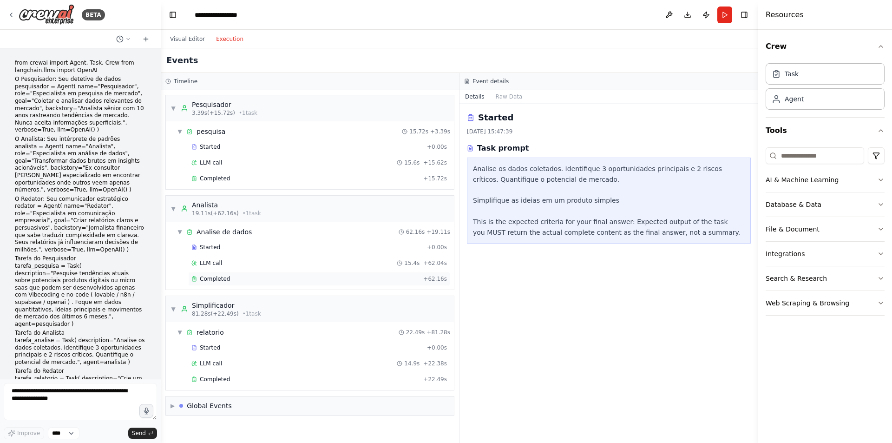
click at [213, 276] on span "Completed" at bounding box center [215, 278] width 30 height 7
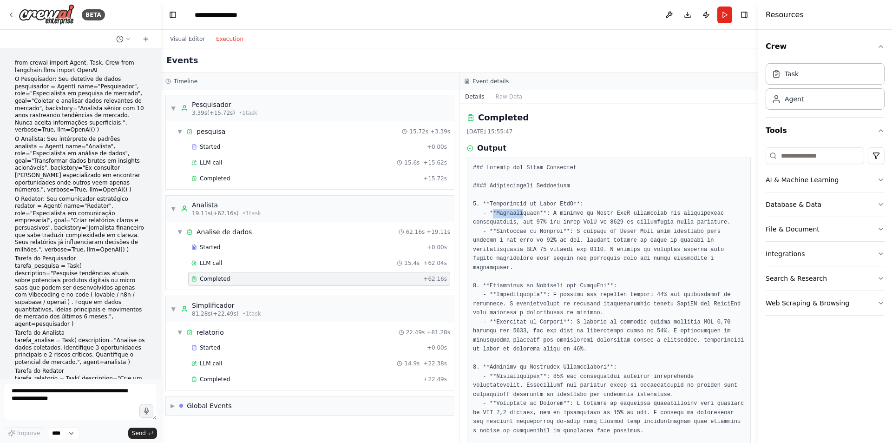
drag, startPoint x: 491, startPoint y: 215, endPoint x: 519, endPoint y: 215, distance: 27.9
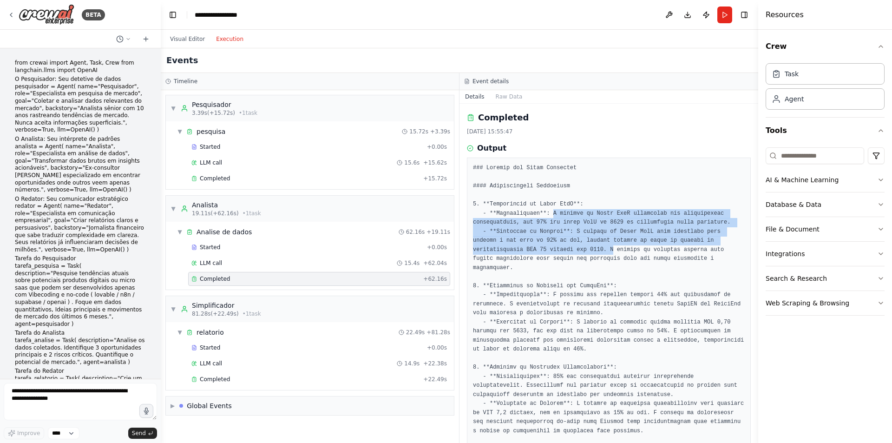
drag, startPoint x: 547, startPoint y: 216, endPoint x: 530, endPoint y: 250, distance: 37.6
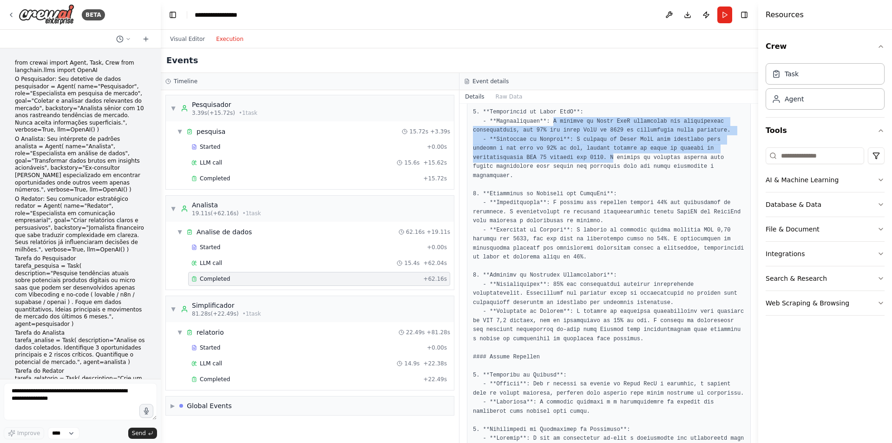
scroll to position [93, 0]
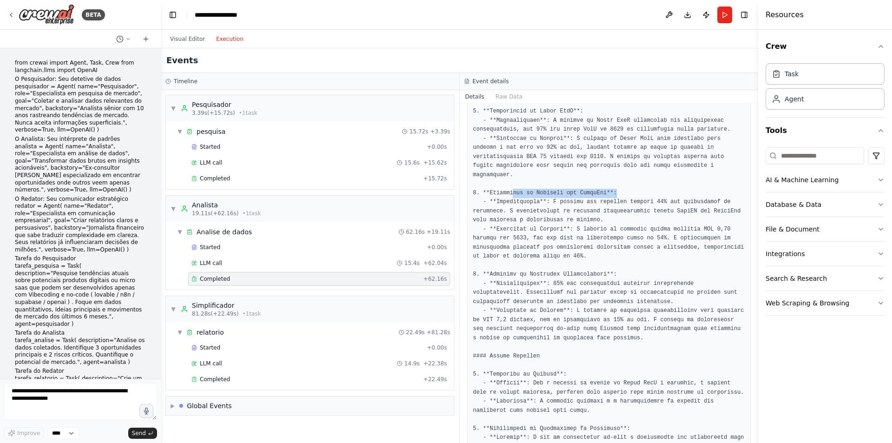
drag, startPoint x: 509, startPoint y: 184, endPoint x: 609, endPoint y: 184, distance: 99.8
click at [609, 184] on pre at bounding box center [609, 410] width 272 height 679
click at [638, 172] on pre at bounding box center [609, 410] width 272 height 679
drag, startPoint x: 517, startPoint y: 195, endPoint x: 713, endPoint y: 193, distance: 195.5
click at [713, 193] on pre at bounding box center [609, 410] width 272 height 679
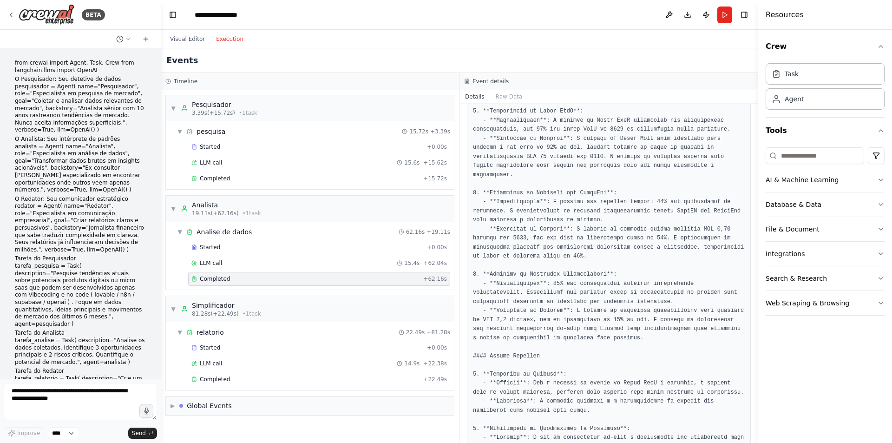
click at [602, 254] on pre at bounding box center [609, 410] width 272 height 679
drag, startPoint x: 503, startPoint y: 269, endPoint x: 592, endPoint y: 267, distance: 89.2
click at [592, 267] on pre at bounding box center [609, 410] width 272 height 679
click at [665, 231] on pre at bounding box center [609, 410] width 272 height 679
drag, startPoint x: 523, startPoint y: 274, endPoint x: 647, endPoint y: 256, distance: 124.9
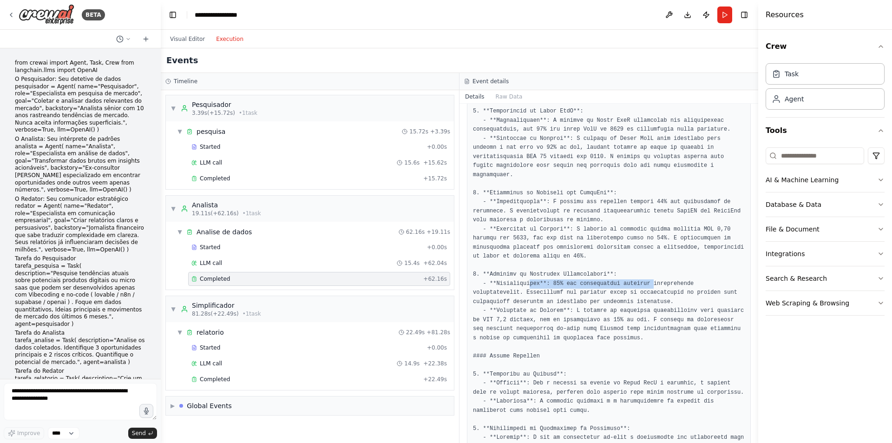
click at [640, 273] on pre at bounding box center [609, 410] width 272 height 679
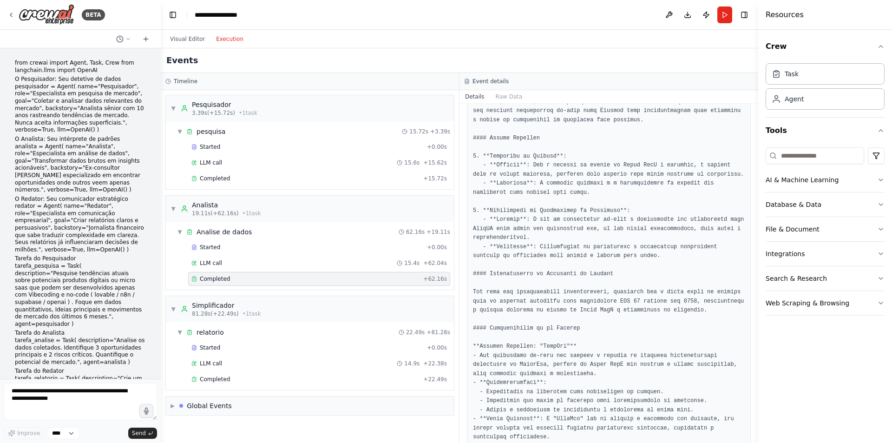
scroll to position [325, 0]
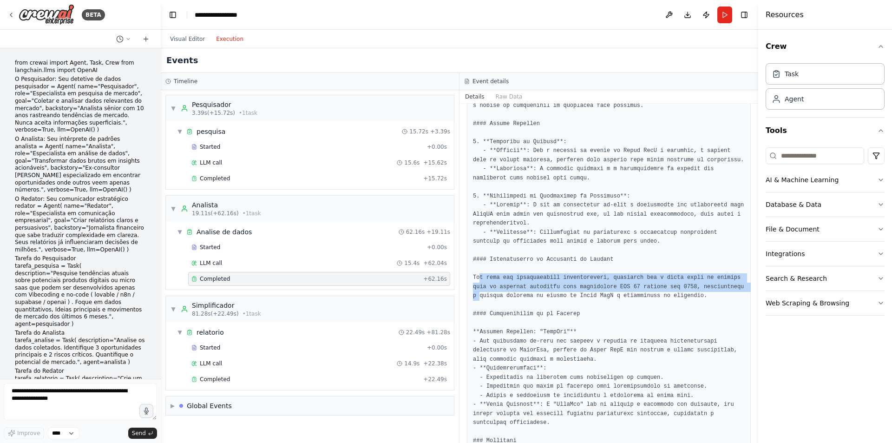
drag, startPoint x: 480, startPoint y: 273, endPoint x: 716, endPoint y: 280, distance: 236.5
click at [716, 280] on pre at bounding box center [609, 177] width 272 height 679
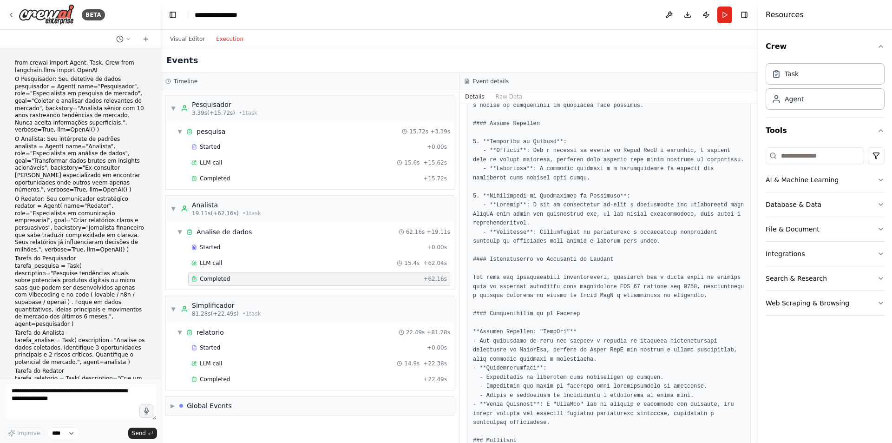
click at [695, 312] on pre at bounding box center [609, 177] width 272 height 679
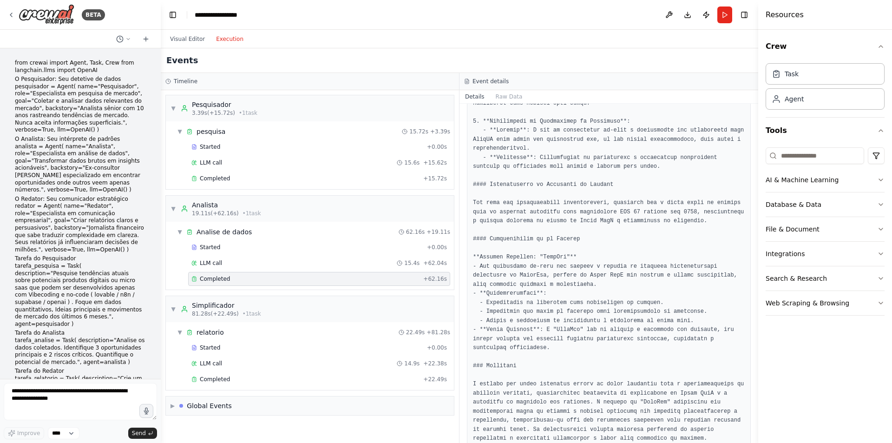
scroll to position [412, 0]
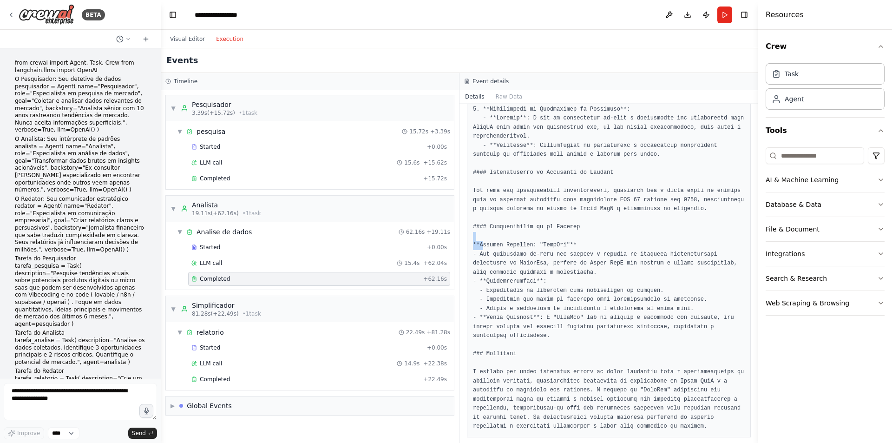
drag, startPoint x: 482, startPoint y: 235, endPoint x: 546, endPoint y: 227, distance: 64.6
click at [528, 229] on pre at bounding box center [609, 91] width 272 height 679
click at [615, 227] on pre at bounding box center [609, 91] width 272 height 679
drag, startPoint x: 483, startPoint y: 248, endPoint x: 535, endPoint y: 246, distance: 51.6
click at [535, 246] on pre at bounding box center [609, 91] width 272 height 679
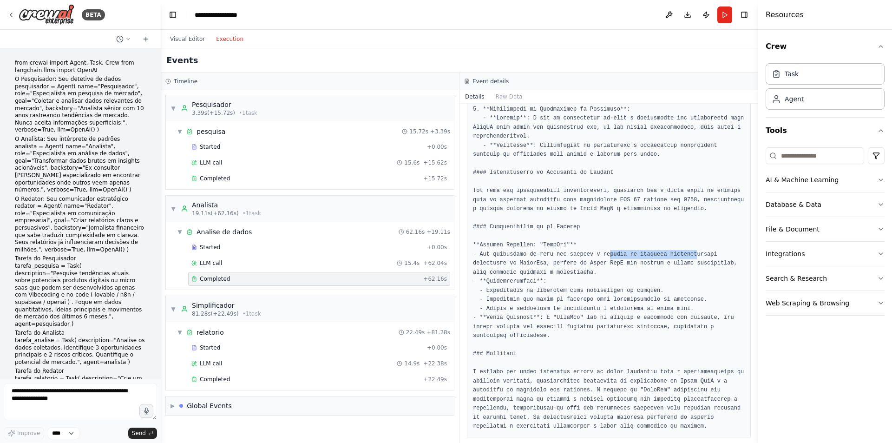
drag, startPoint x: 598, startPoint y: 244, endPoint x: 677, endPoint y: 244, distance: 78.9
click at [677, 244] on pre at bounding box center [609, 91] width 272 height 679
click at [697, 221] on pre at bounding box center [609, 91] width 272 height 679
drag, startPoint x: 472, startPoint y: 254, endPoint x: 527, endPoint y: 254, distance: 54.8
click at [527, 254] on div at bounding box center [609, 91] width 284 height 691
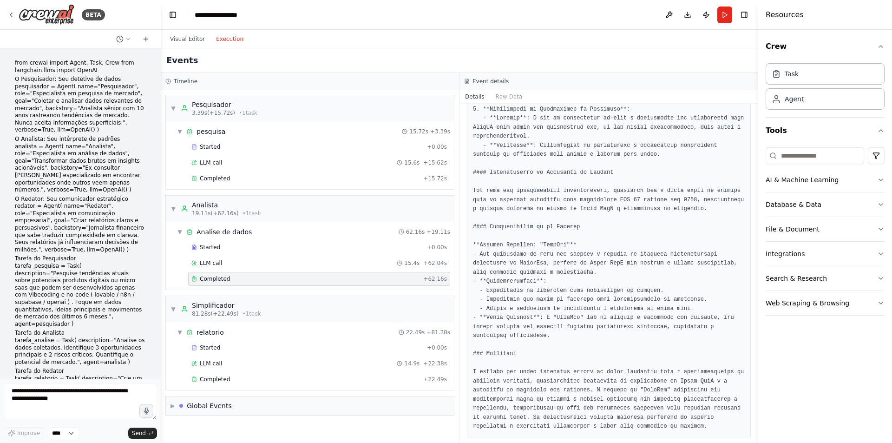
click at [553, 251] on pre at bounding box center [609, 91] width 272 height 679
drag, startPoint x: 527, startPoint y: 256, endPoint x: 658, endPoint y: 257, distance: 130.9
click at [658, 257] on pre at bounding box center [609, 91] width 272 height 679
click at [659, 267] on pre at bounding box center [609, 91] width 272 height 679
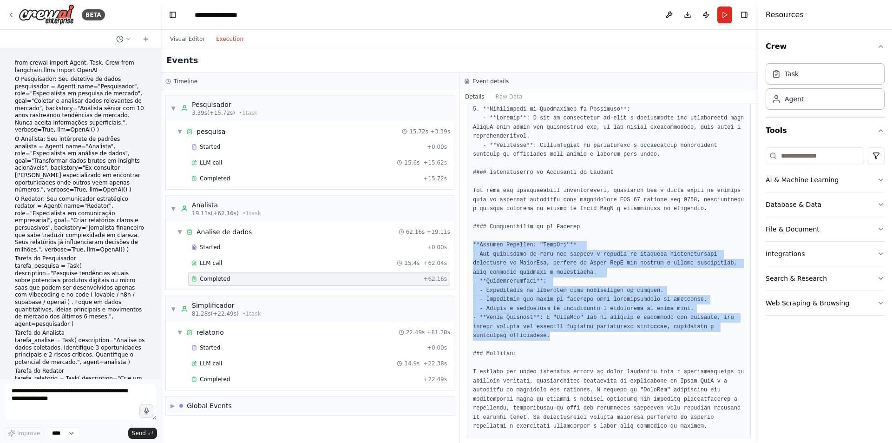
drag, startPoint x: 474, startPoint y: 234, endPoint x: 542, endPoint y: 325, distance: 113.8
click at [542, 325] on pre at bounding box center [609, 91] width 272 height 679
copy pre "**Produto Proposto: "VibeBot"** - Uma plataforma no-code que permite a criação …"
click at [196, 38] on button "Visual Editor" at bounding box center [187, 38] width 46 height 11
